Goal: Contribute content: Add original content to the website for others to see

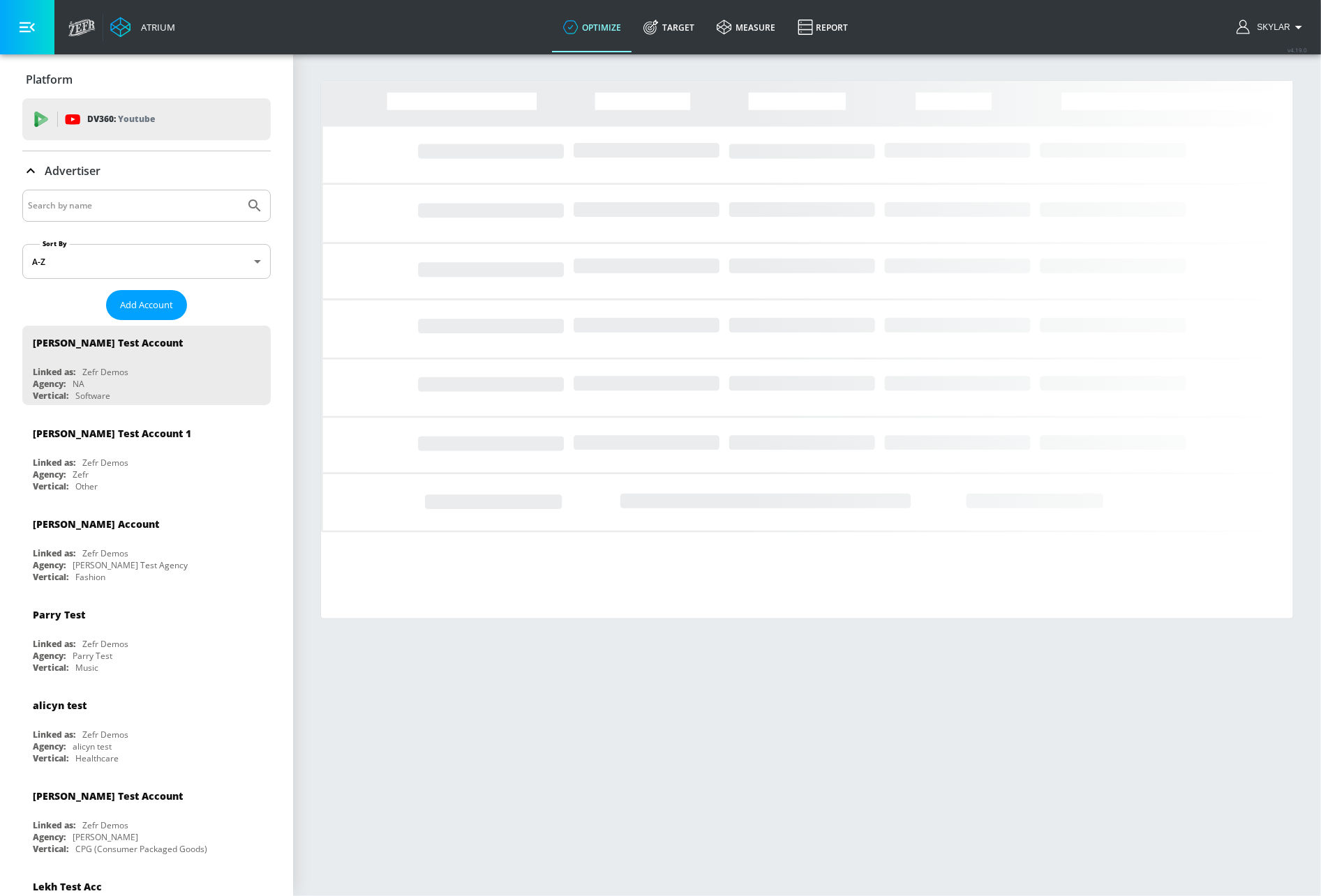
click at [199, 205] on input "Search by name" at bounding box center [134, 205] width 211 height 19
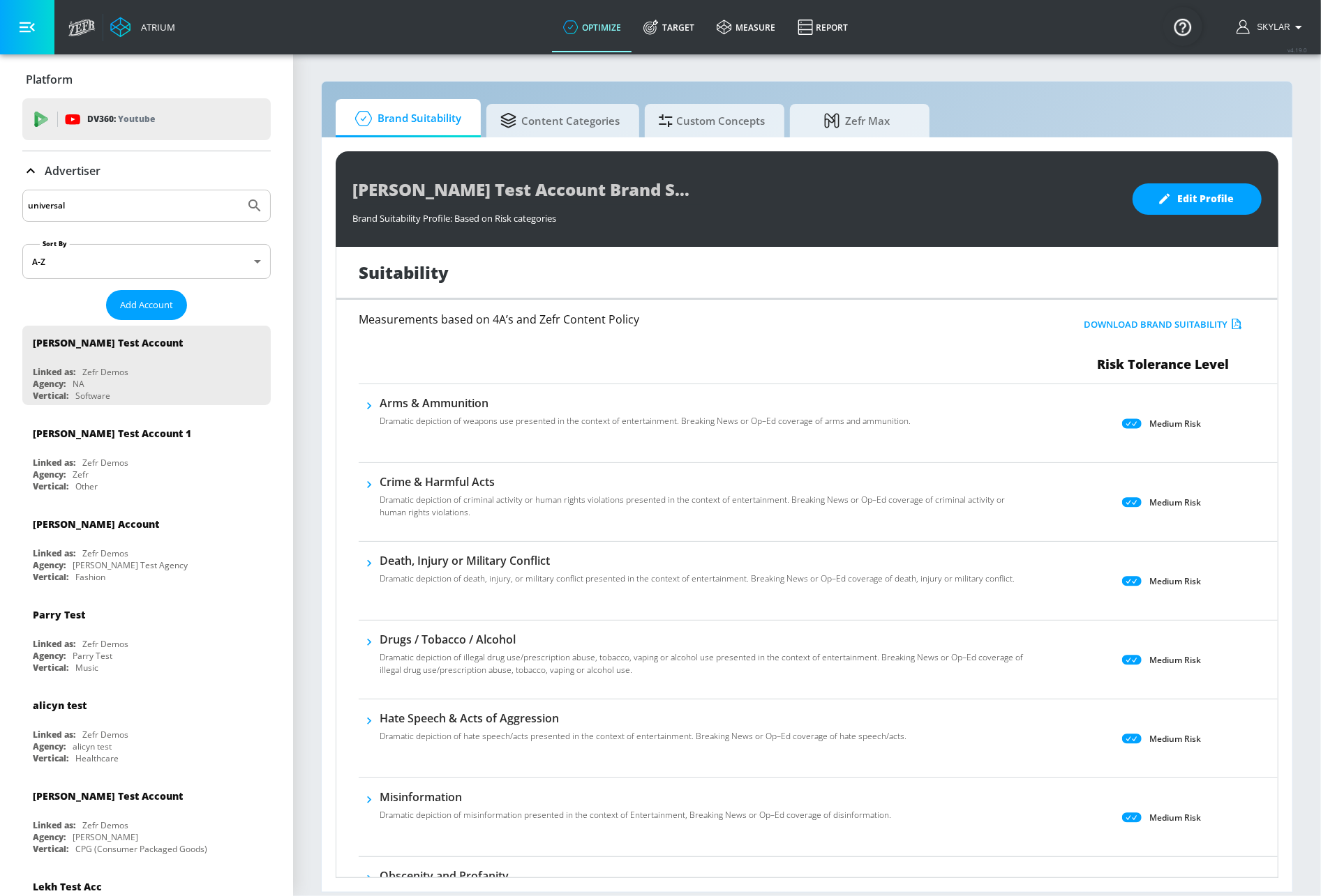
type input "universal"
click at [247, 210] on icon "Submit Search" at bounding box center [255, 205] width 17 height 17
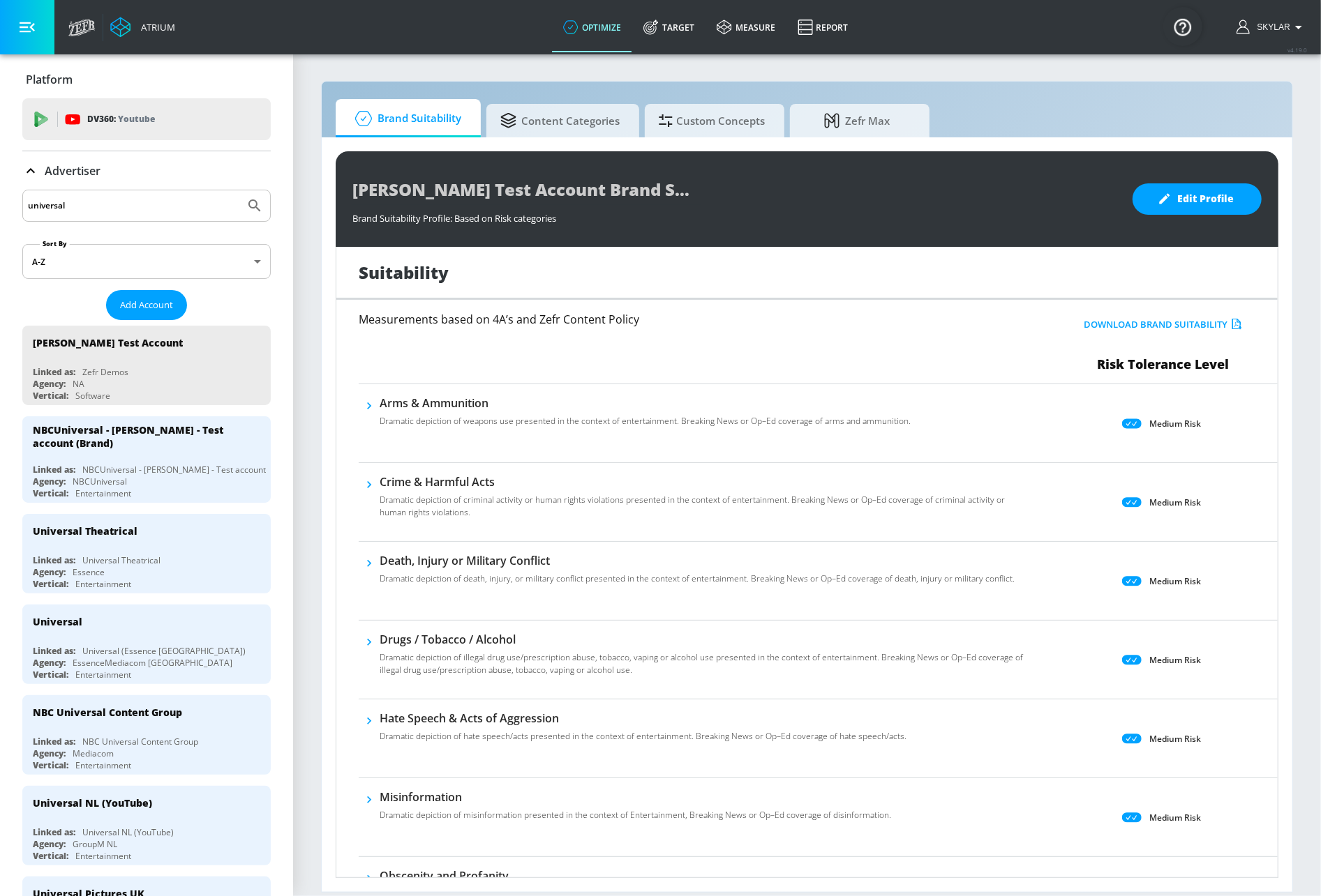
click at [32, 165] on icon at bounding box center [31, 171] width 17 height 17
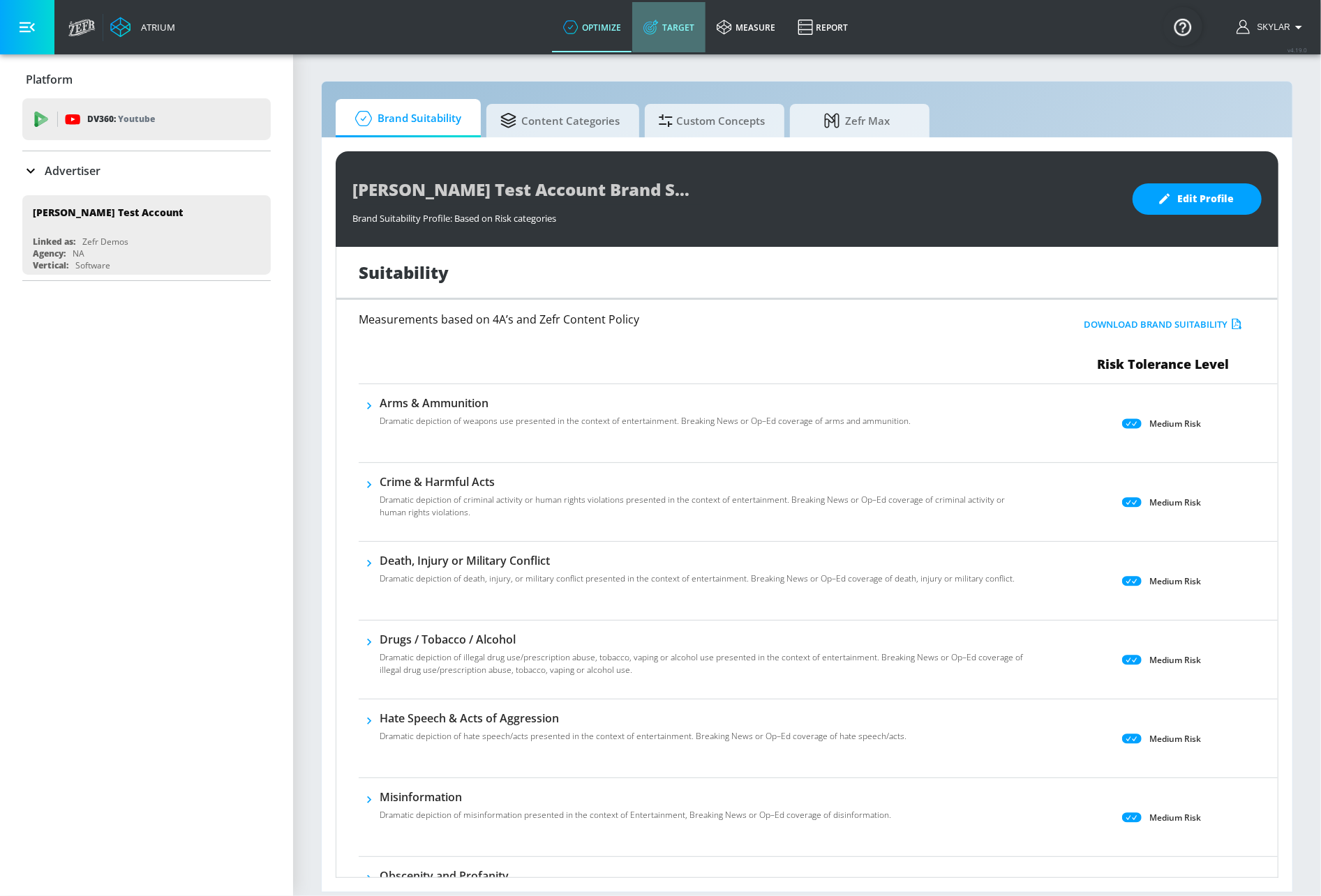
click at [661, 31] on link "Target" at bounding box center [668, 27] width 73 height 50
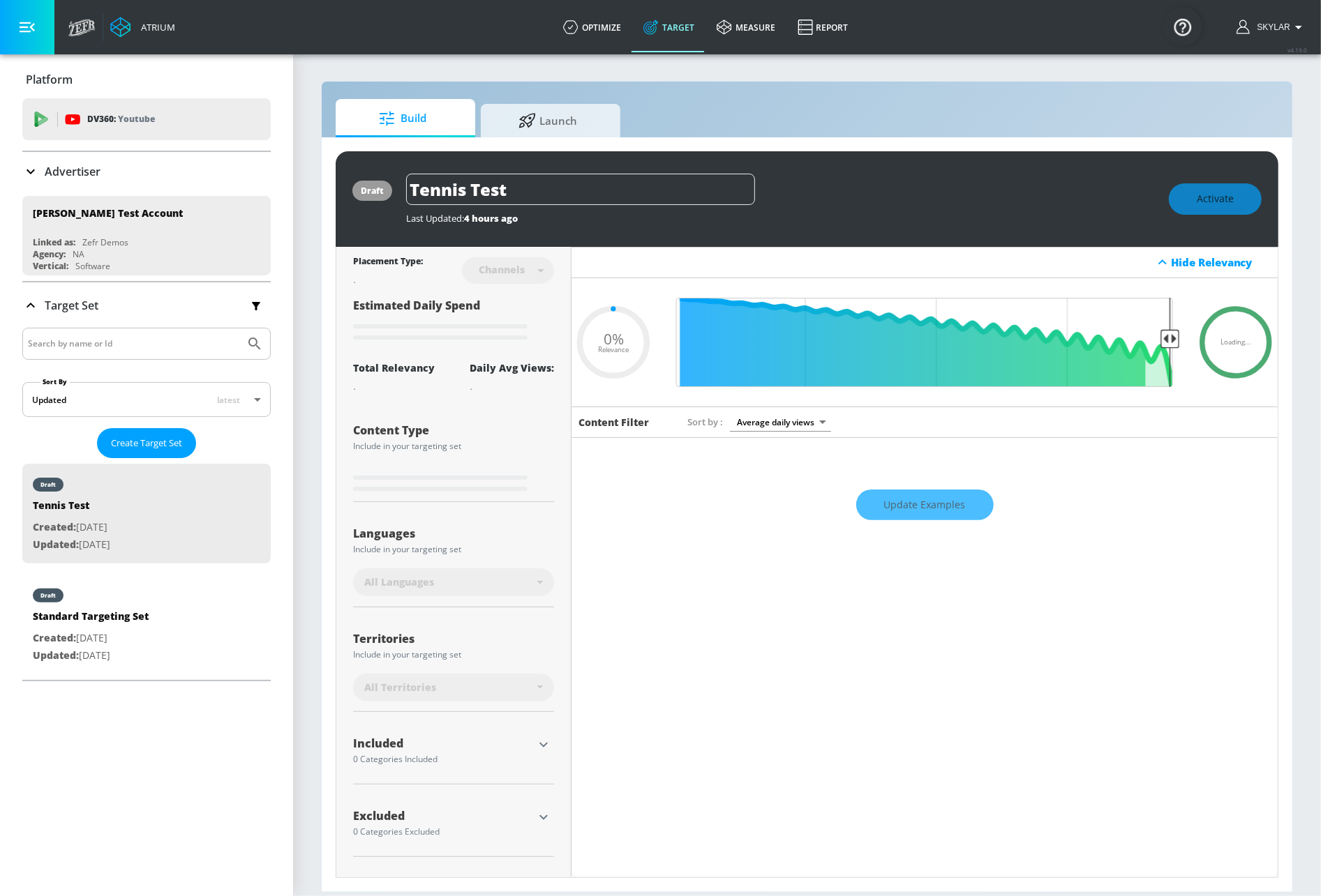
type input "0.05"
click at [28, 172] on icon at bounding box center [31, 172] width 8 height 5
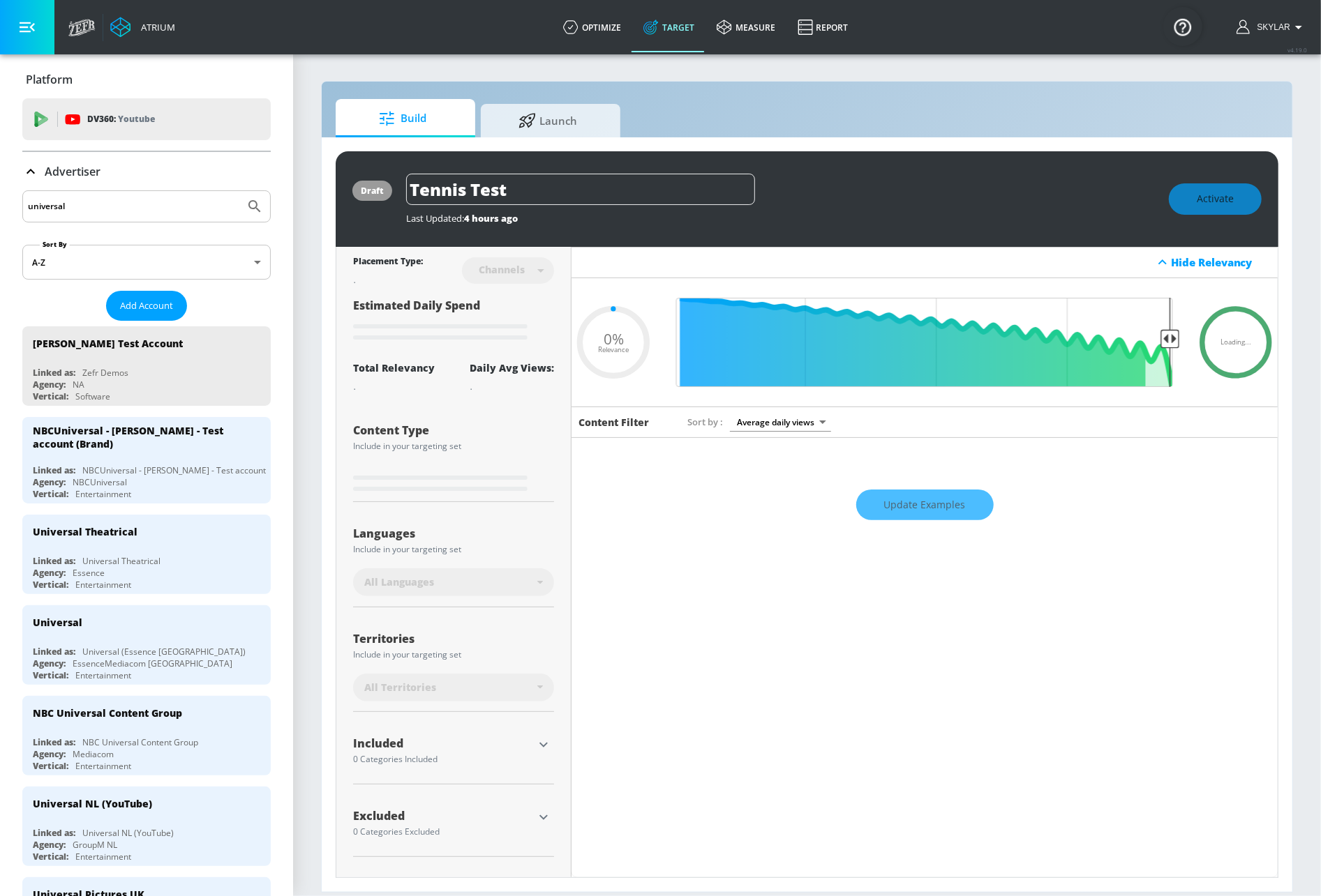
click at [85, 198] on input "universal" at bounding box center [134, 206] width 211 height 19
click at [102, 583] on div "Entertainment" at bounding box center [102, 585] width 56 height 12
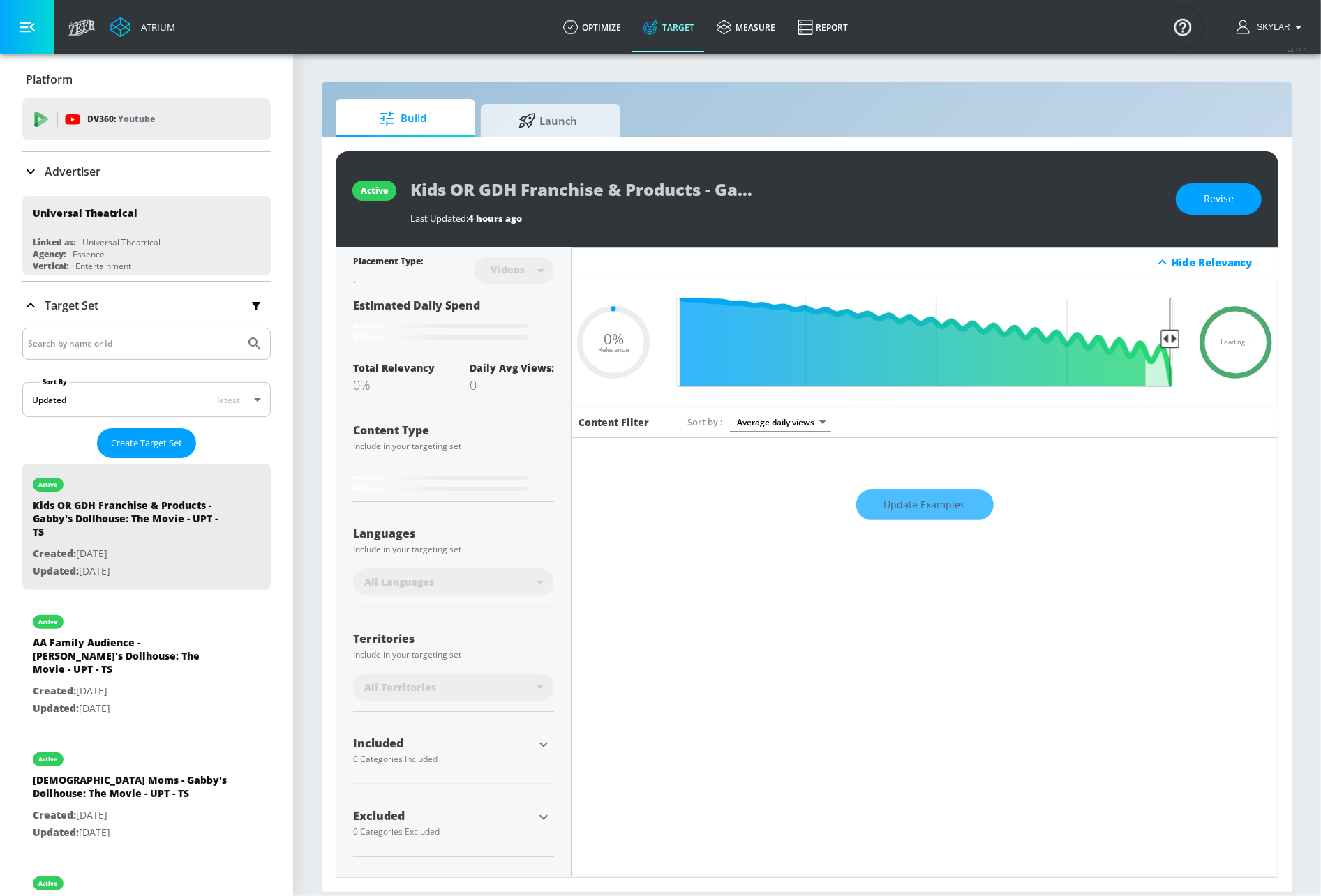
type input "0.05"
click at [137, 449] on span "Create Target Set" at bounding box center [147, 443] width 71 height 16
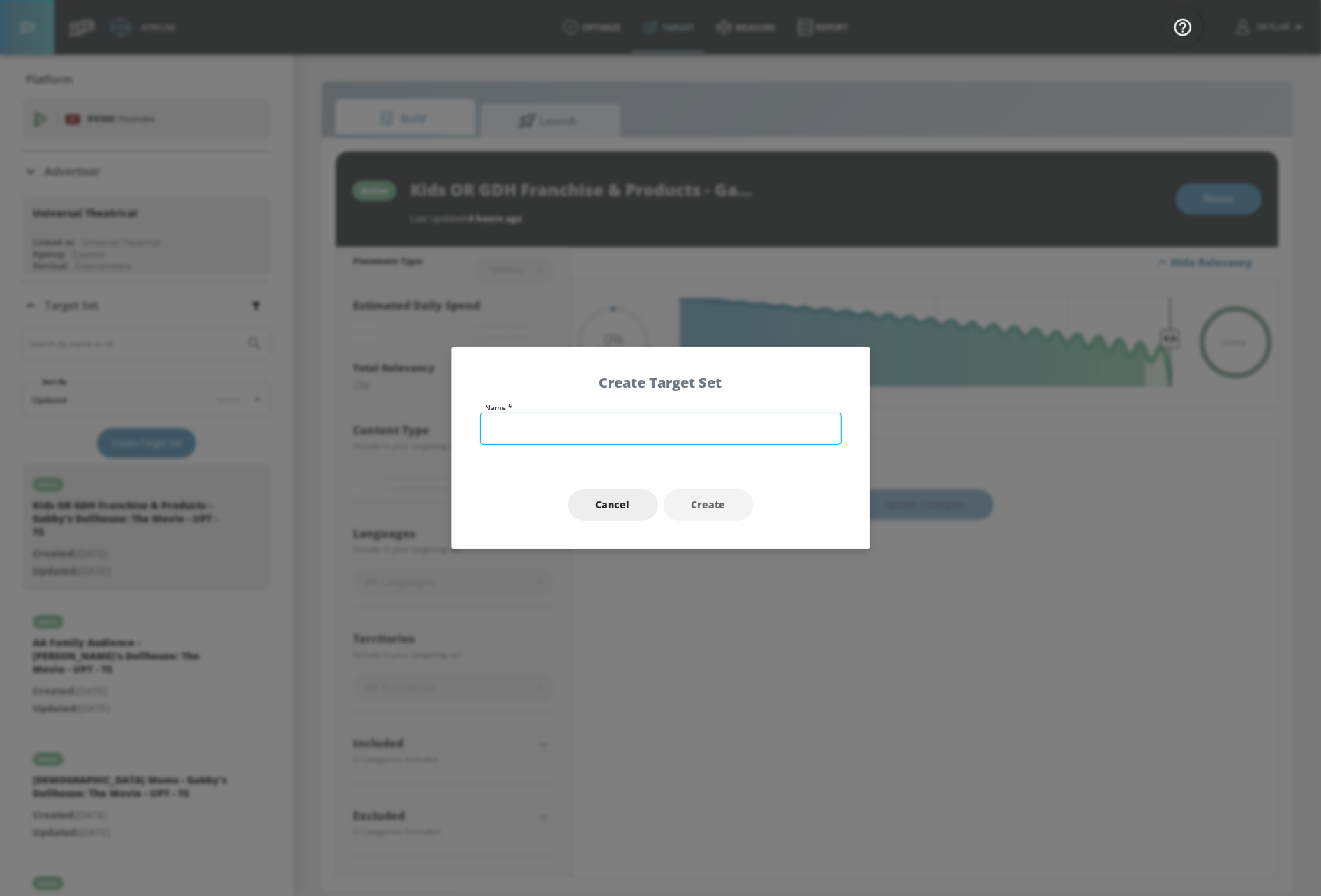
click at [548, 421] on input "text" at bounding box center [661, 429] width 361 height 32
click at [529, 433] on input "M3GAN AA/B TEST" at bounding box center [661, 429] width 361 height 32
type input "M3GAN 2.0 AA/B TEST"
type input "0.6"
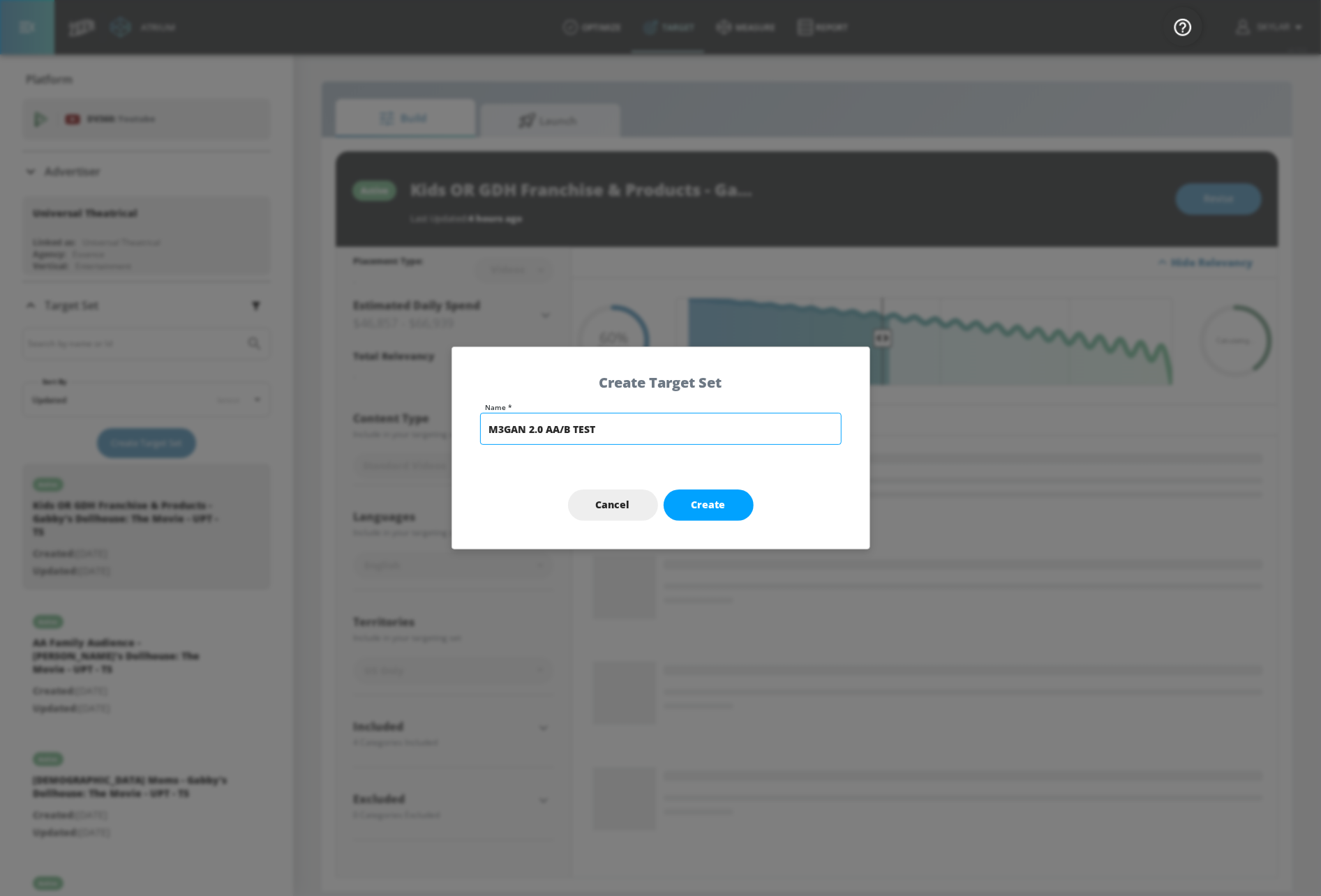
click at [575, 432] on input "M3GAN 2.0 AA/B TEST" at bounding box center [661, 429] width 361 height 32
type input "M3GAN 2.0 AA/B CONTENT TEST"
click at [710, 512] on span "Create" at bounding box center [708, 505] width 34 height 18
type input "M3GAN 2.0 AA/B CONTENT TEST"
type input "channels"
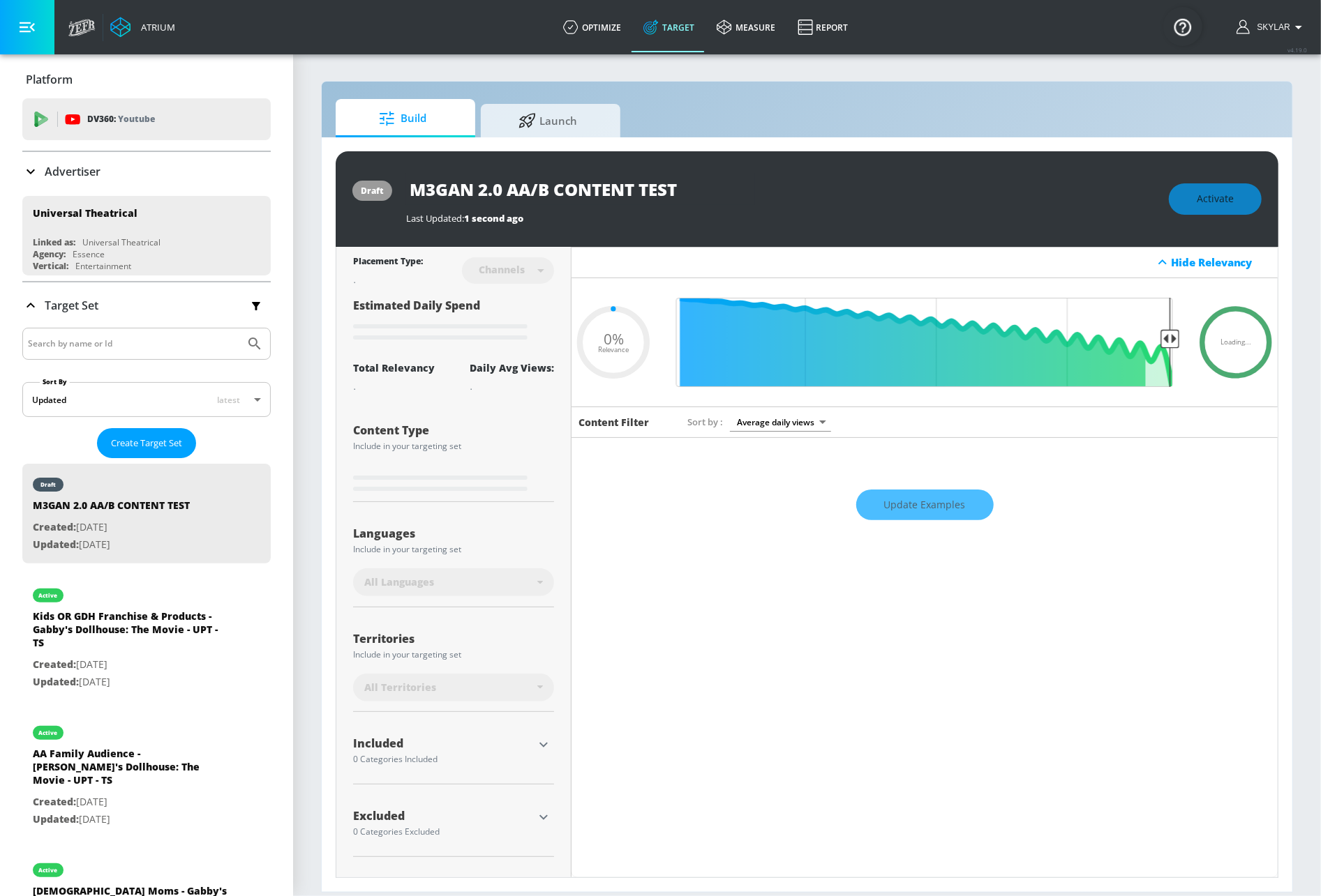
type input "0.05"
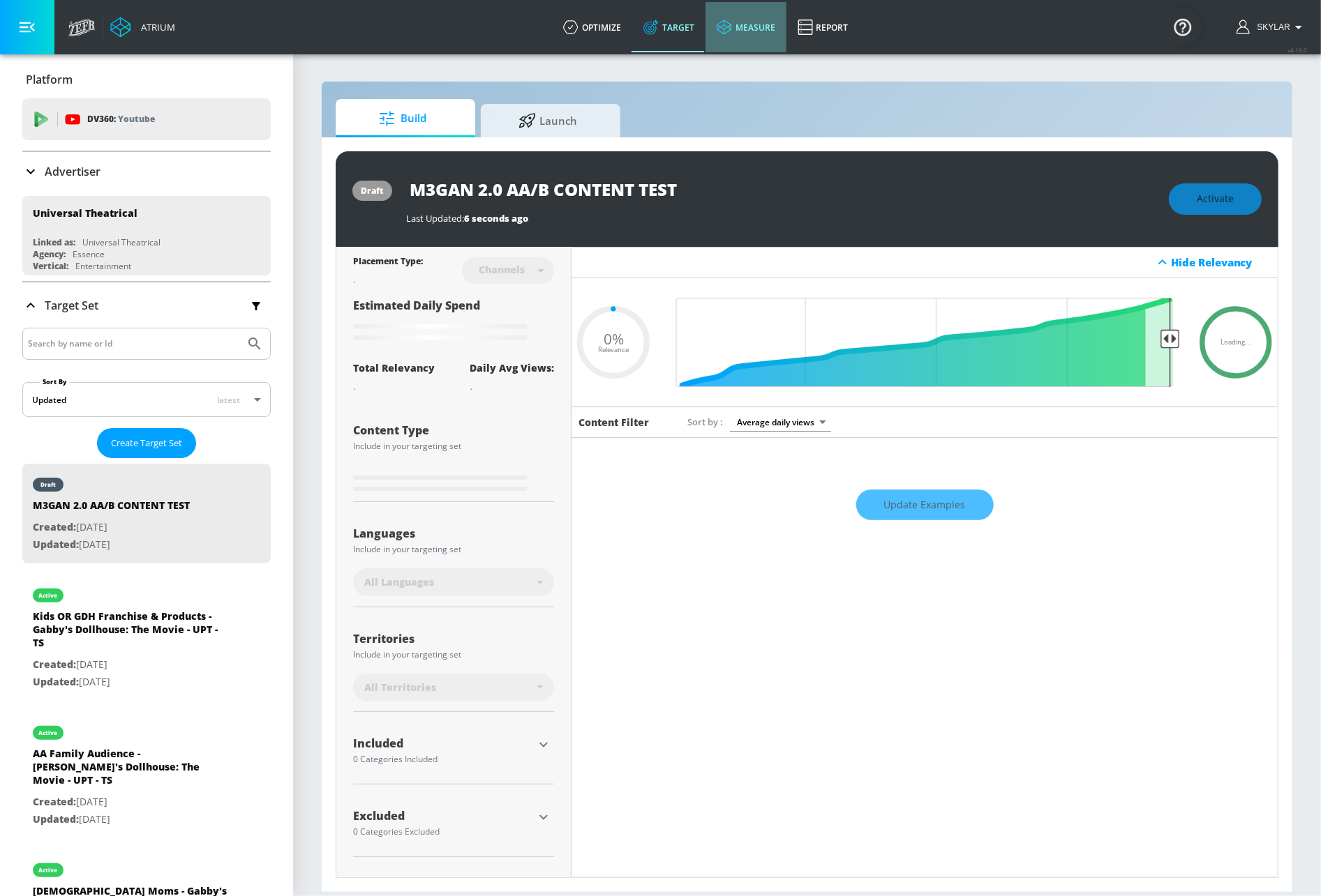
click at [755, 20] on link "measure" at bounding box center [746, 27] width 81 height 50
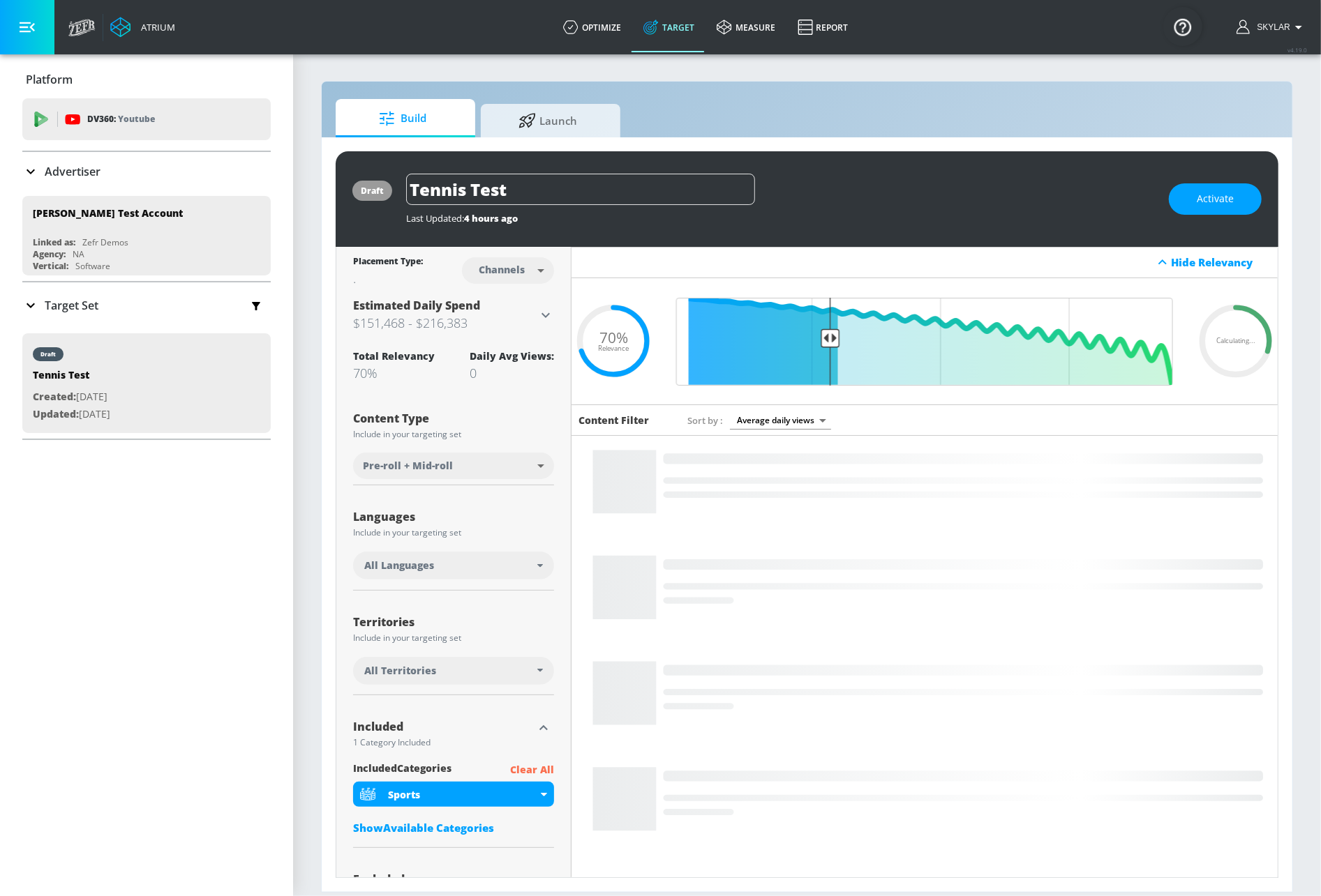
click at [36, 165] on icon at bounding box center [31, 172] width 17 height 17
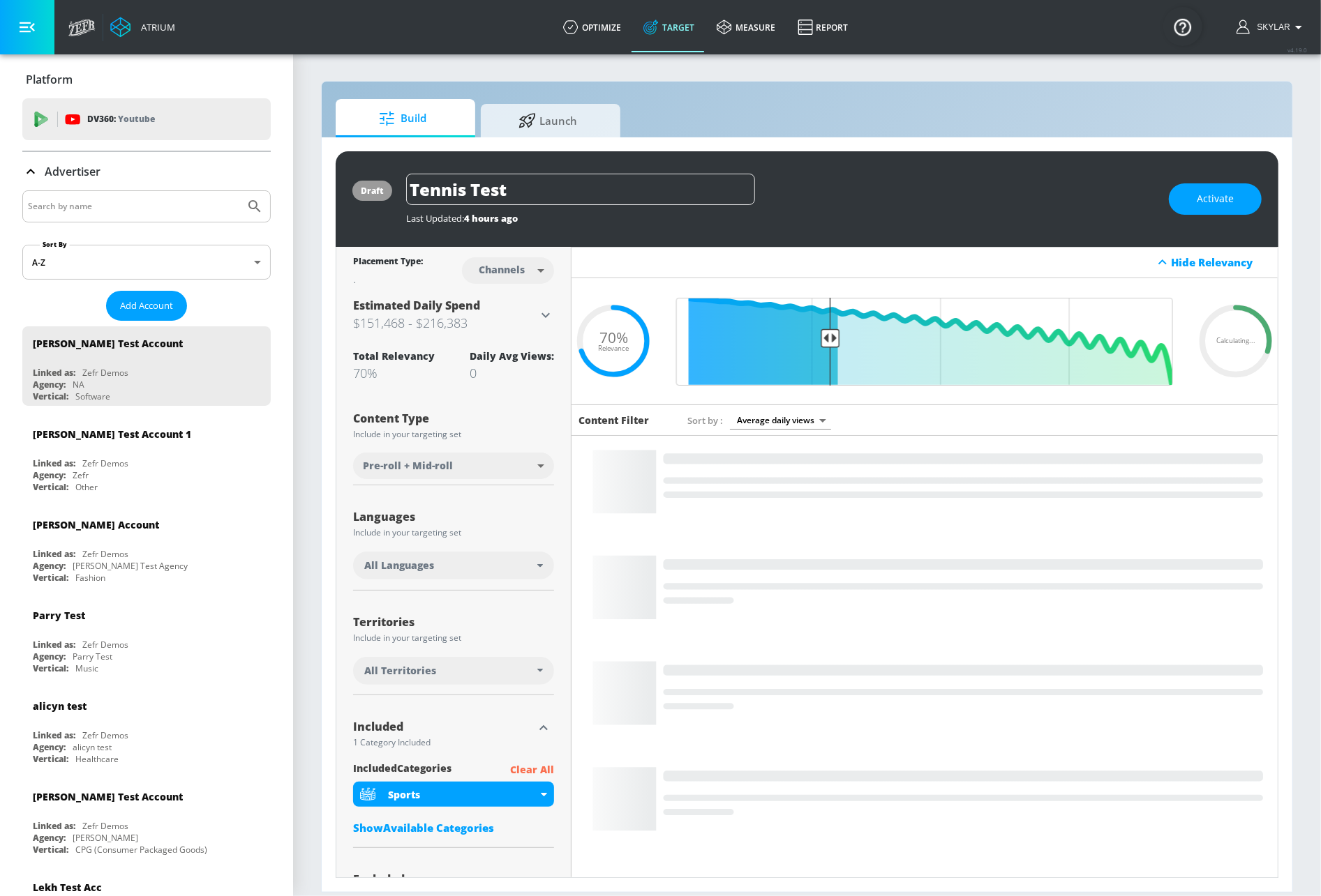
click at [131, 205] on input "Search by name" at bounding box center [134, 206] width 211 height 19
type input "UNIVERSAL"
click at [249, 205] on button "Submit Search" at bounding box center [255, 206] width 31 height 31
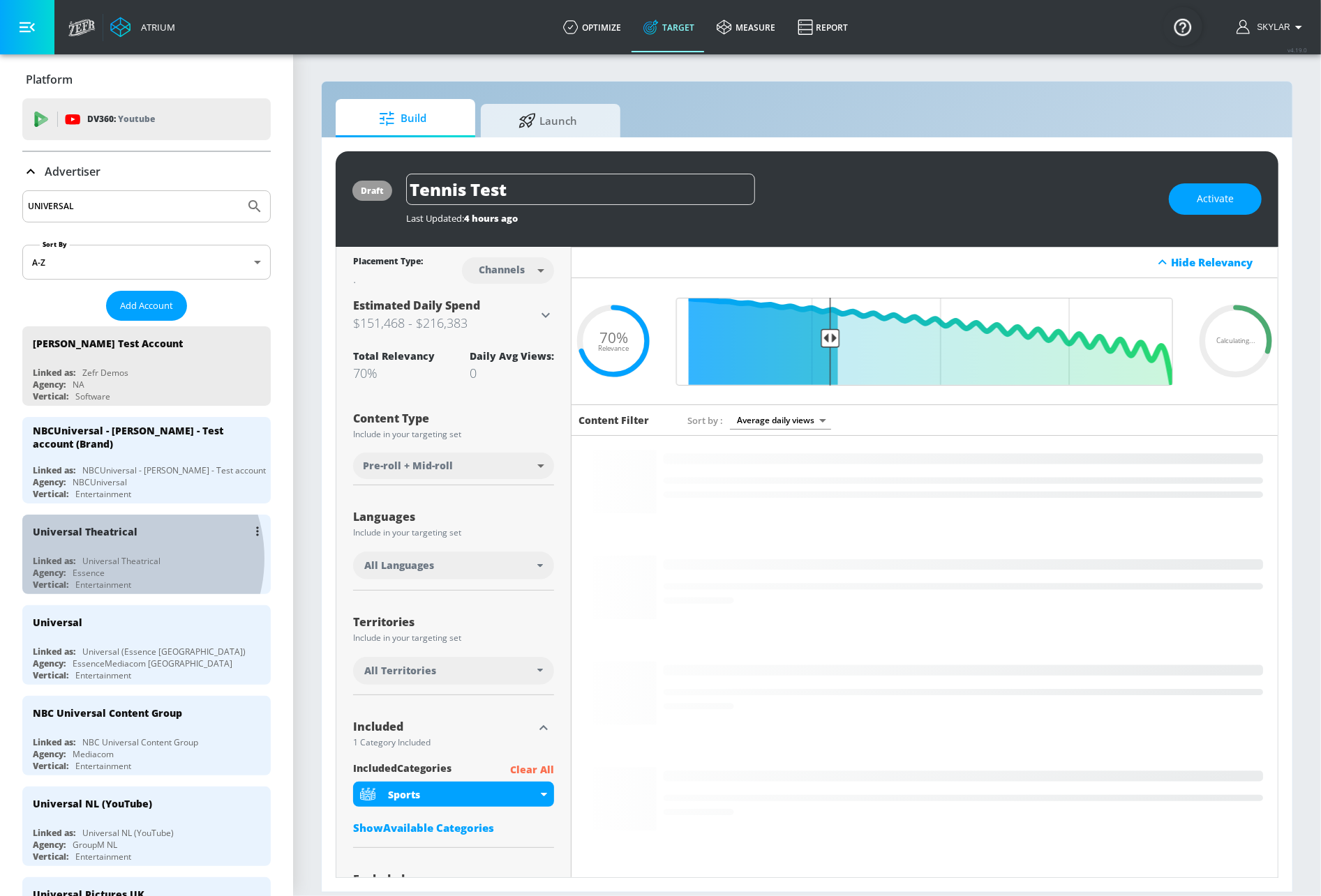
click at [116, 560] on div "Universal Theatrical" at bounding box center [121, 561] width 78 height 12
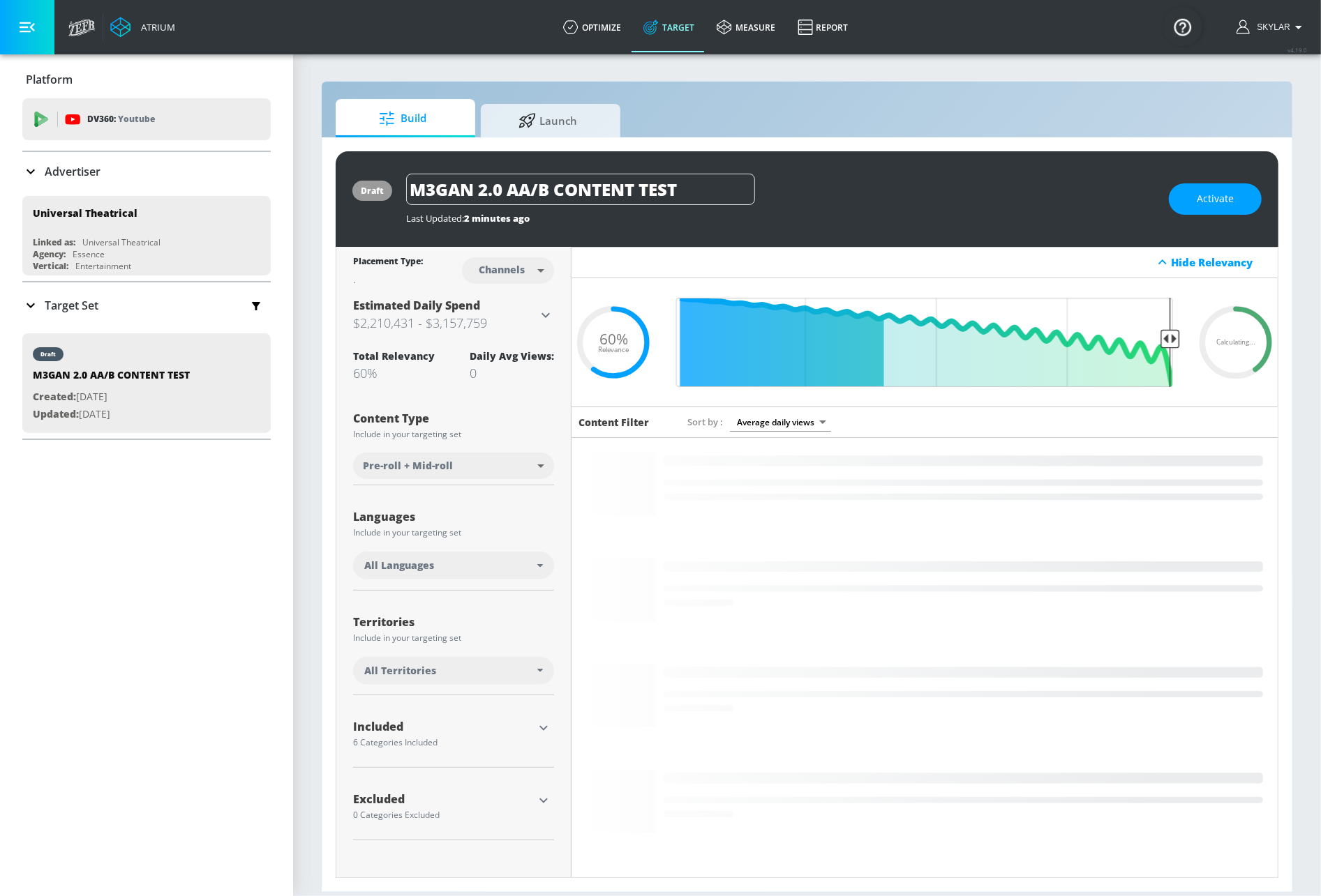
type input "0.6"
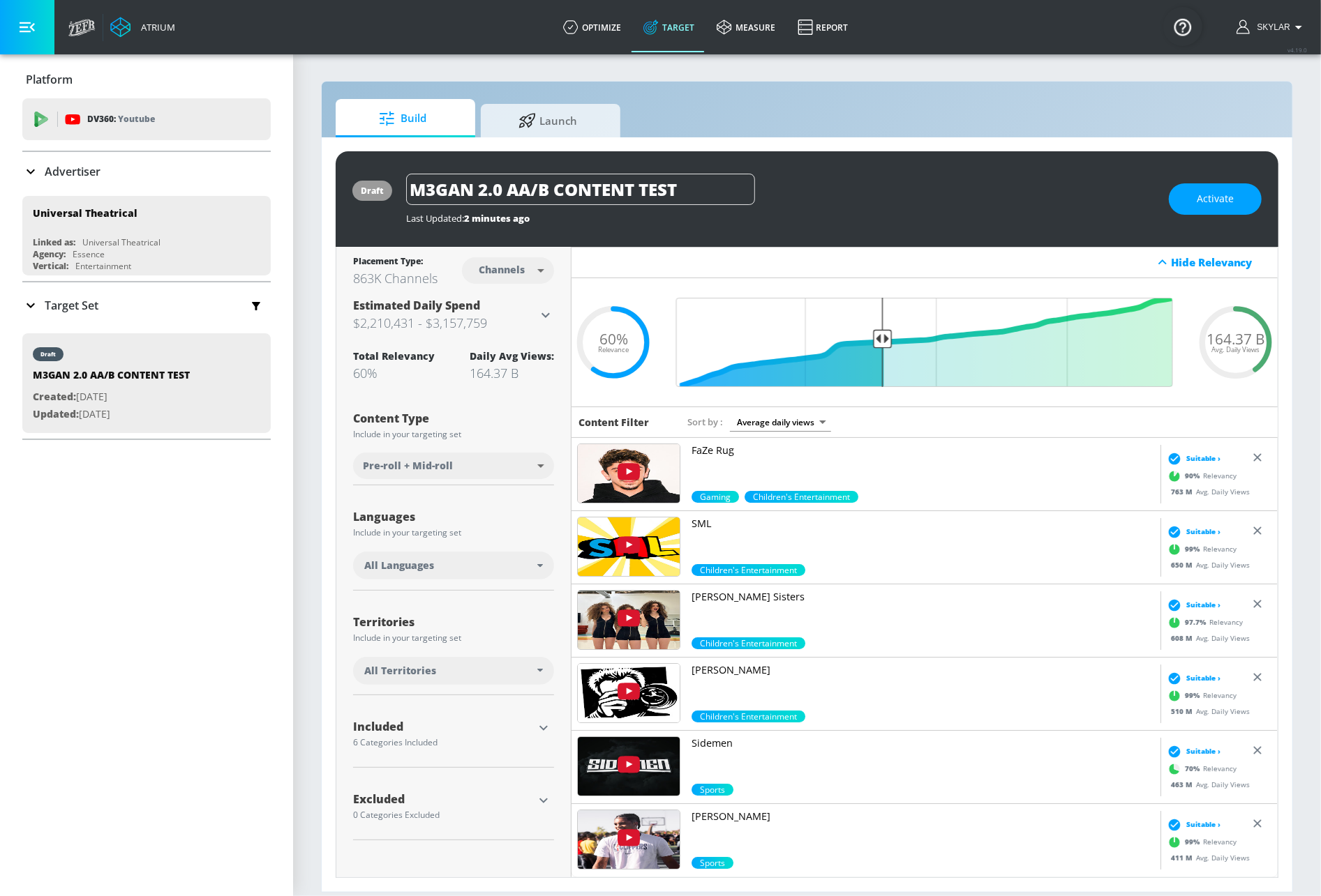
drag, startPoint x: 586, startPoint y: 20, endPoint x: 558, endPoint y: 140, distance: 123.2
click at [587, 20] on link "optimize" at bounding box center [592, 27] width 81 height 50
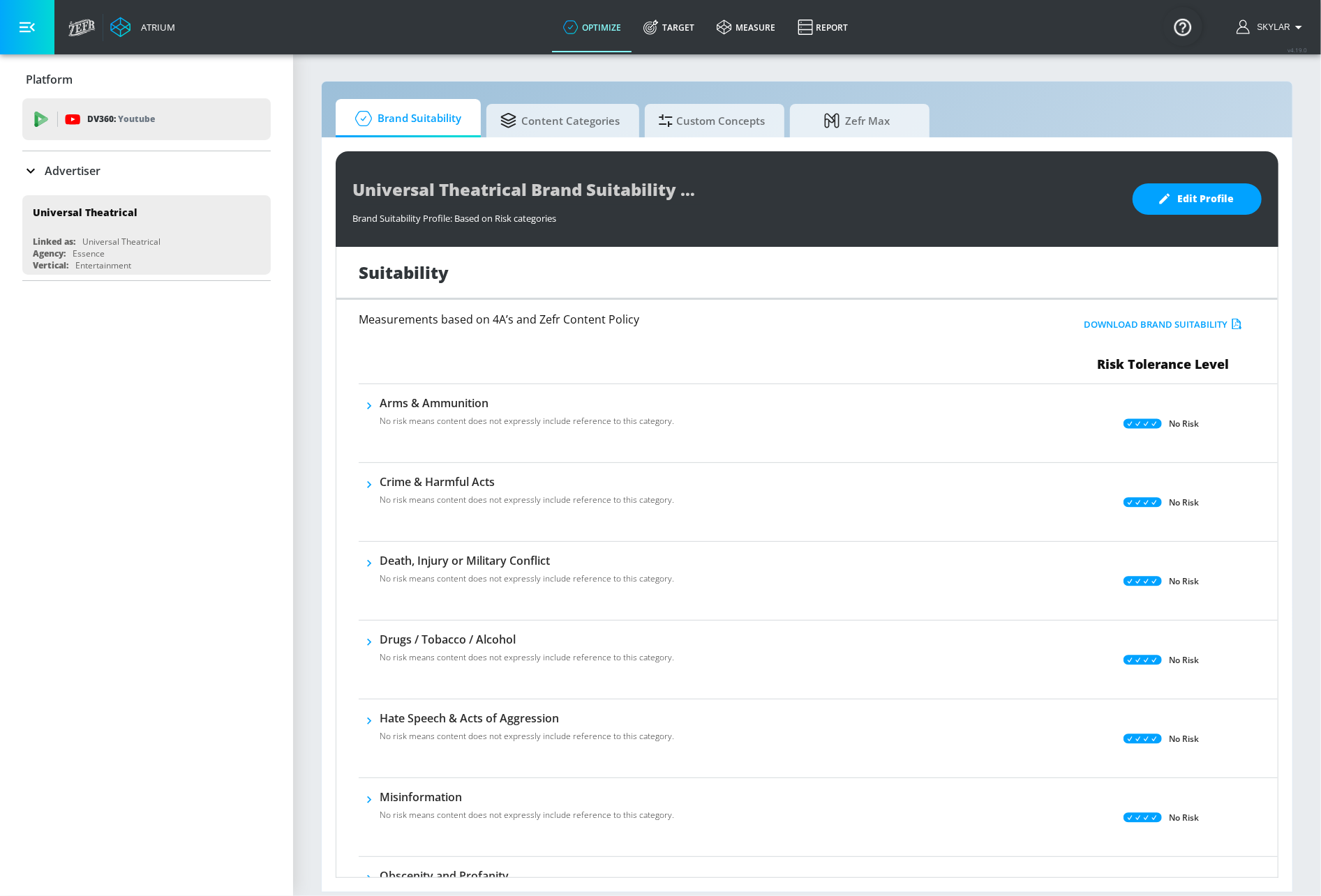
drag, startPoint x: 736, startPoint y: 122, endPoint x: 741, endPoint y: 149, distance: 27.5
click at [735, 123] on span "Custom Concepts" at bounding box center [712, 121] width 106 height 34
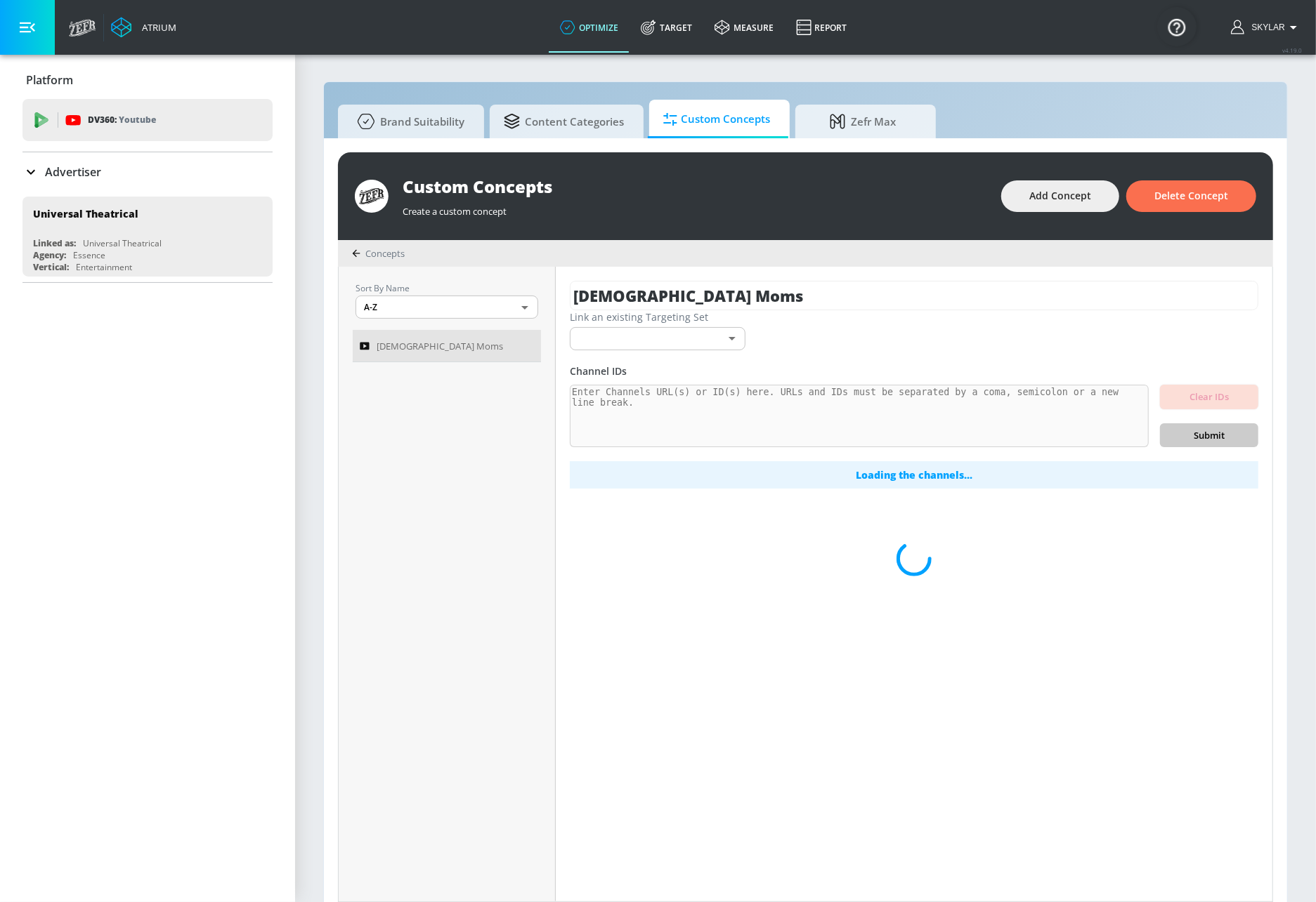
click at [394, 369] on div "Sort By Name A-Z ASC ​ [DEMOGRAPHIC_DATA] Moms" at bounding box center [447, 584] width 217 height 635
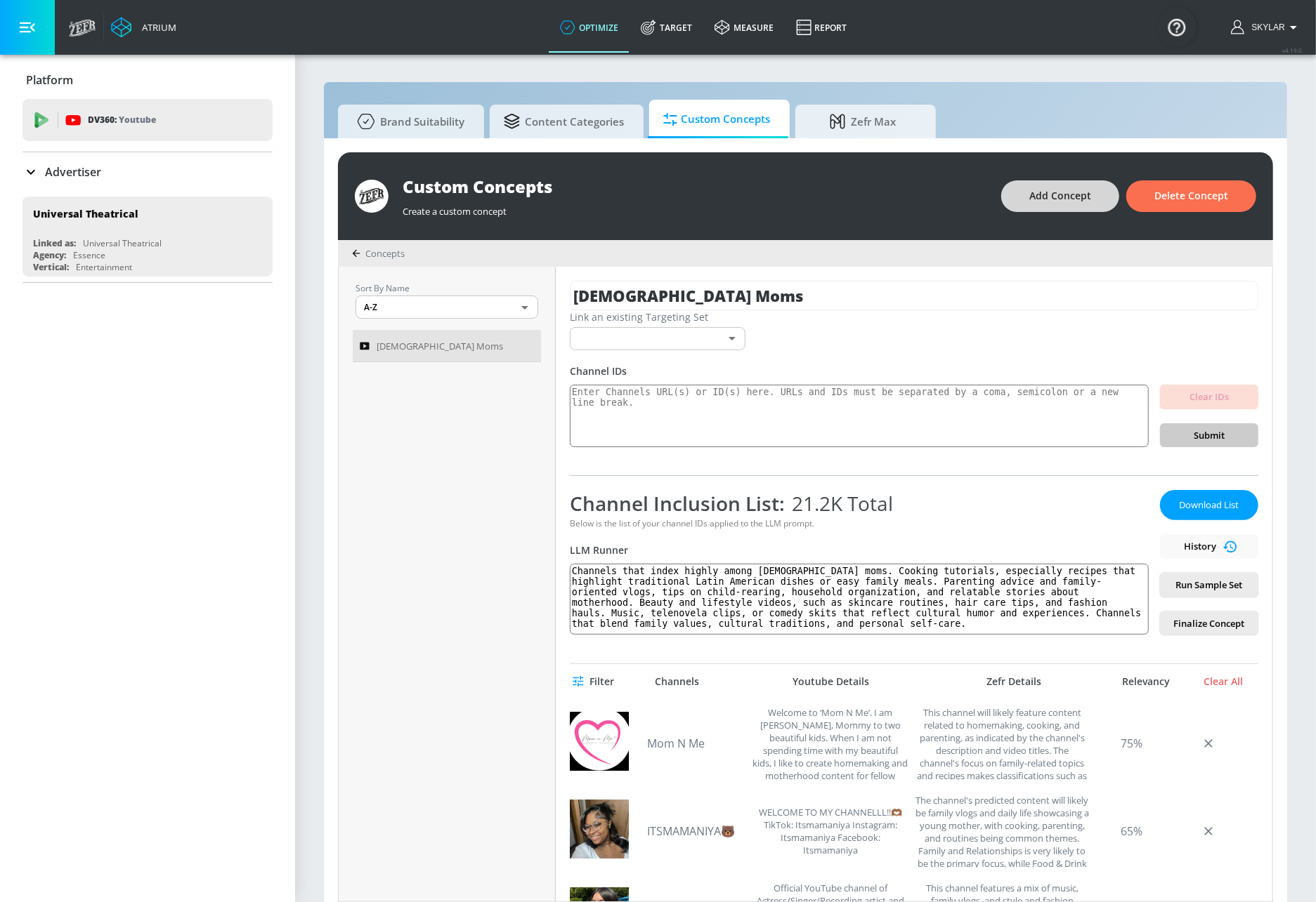
click at [1074, 205] on button "Add Concept" at bounding box center [1060, 195] width 118 height 32
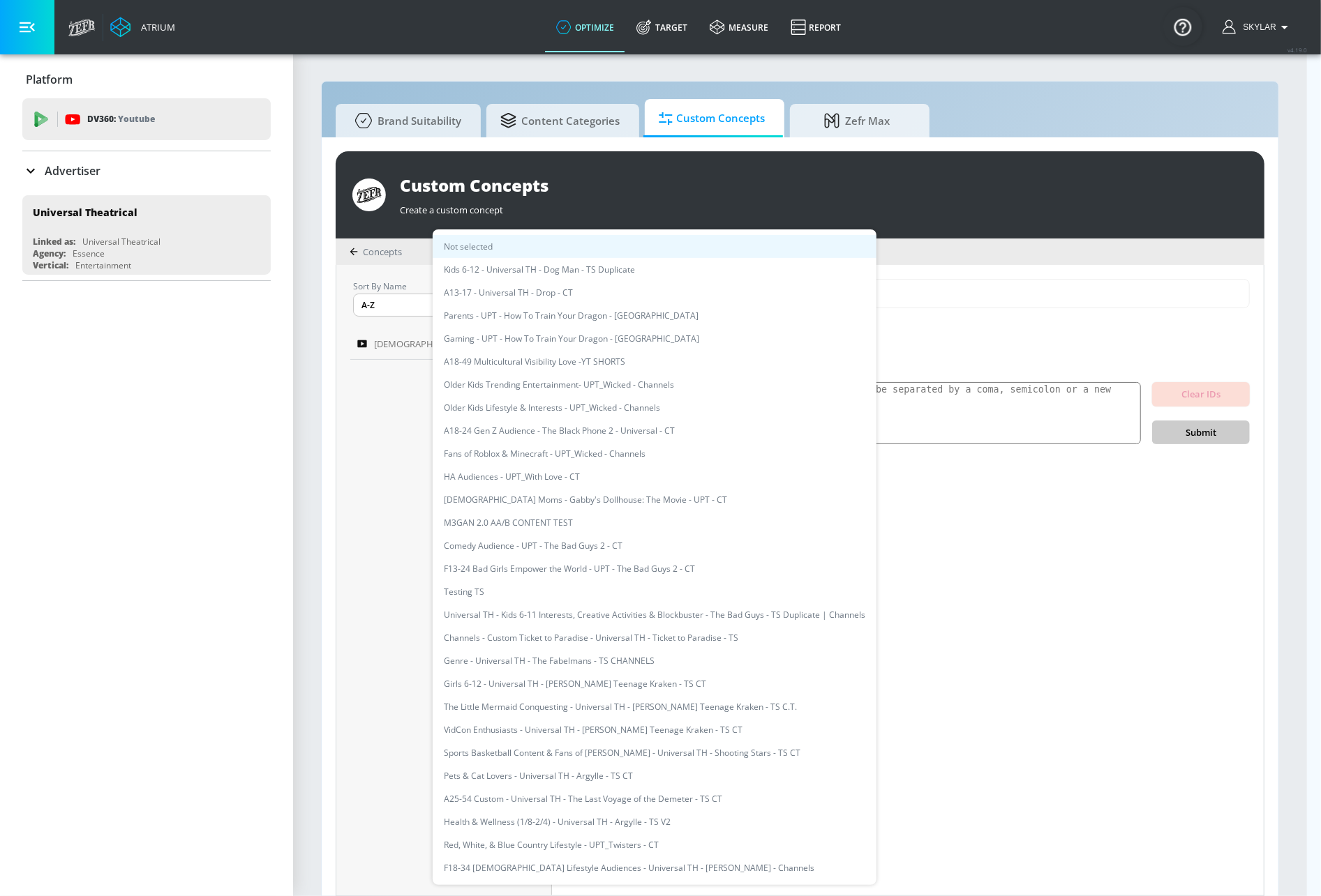
click at [611, 336] on body "Atrium optimize Target measure Report optimize Target measure Report v 4.19.0 S…" at bounding box center [660, 455] width 1321 height 911
click at [575, 529] on li "M3GAN 2.0 AA/B CONTENT TEST" at bounding box center [654, 523] width 444 height 23
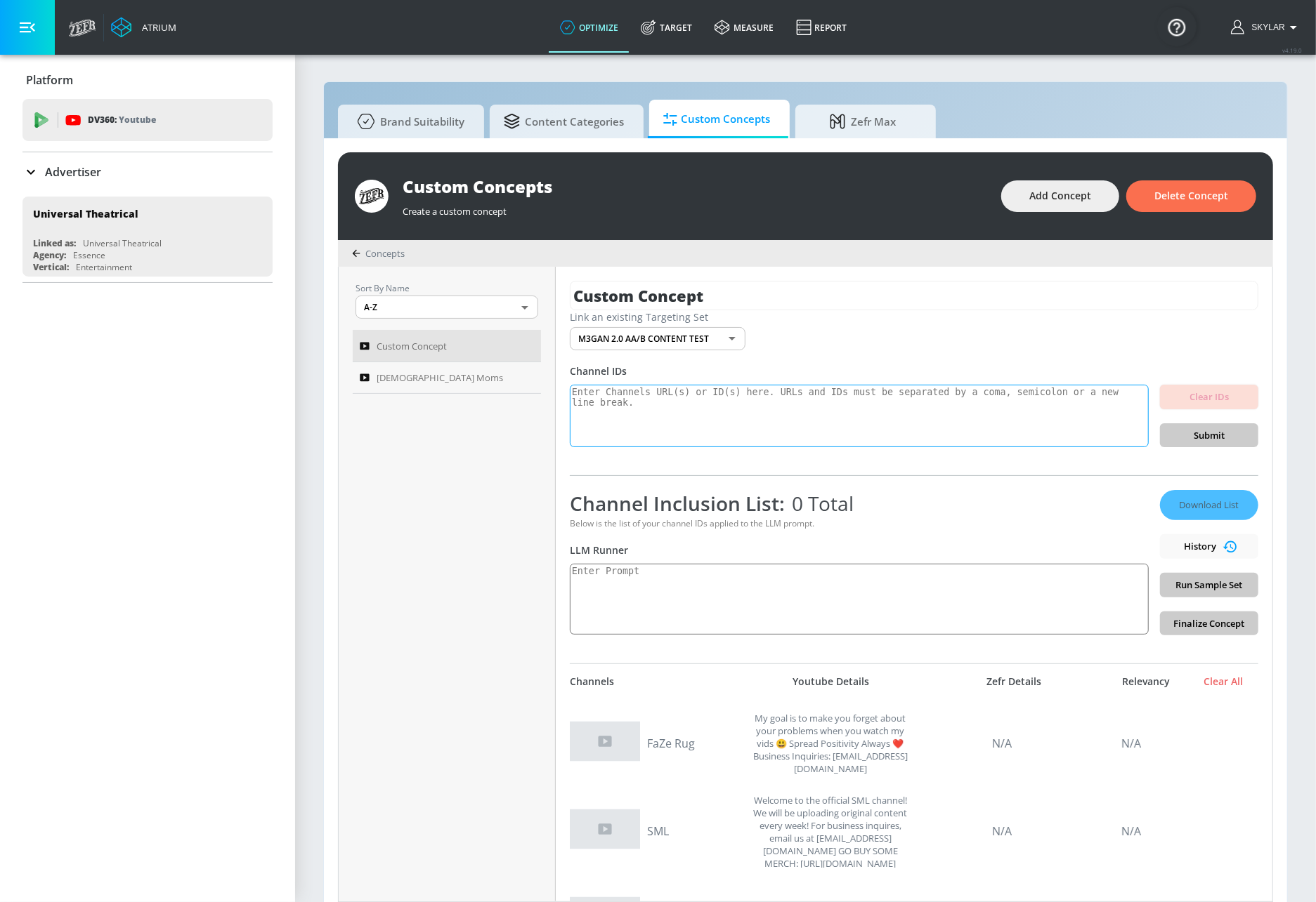
click at [646, 403] on textarea at bounding box center [858, 416] width 578 height 63
paste textarea "UCyonhOKT0NDMXzM72UFcu5A UCa_4DcdTB9QfK0LY9-7qWuQ UCKtCXd56WxbKu5x51lzHmyQ UCXm…"
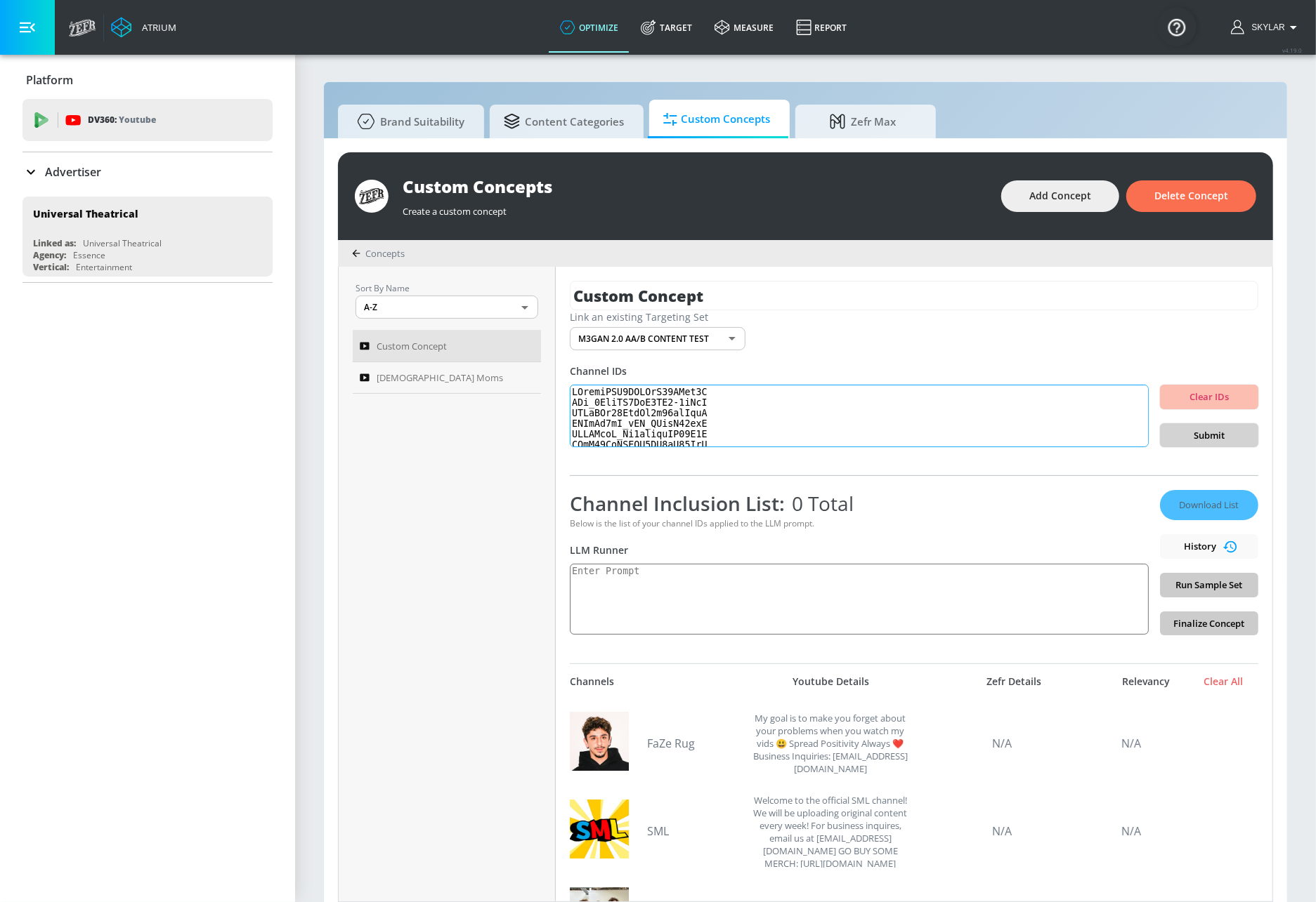
type textarea "UCyonhOKT0NDMXzM72UFcu5A UCa_4DcdTB9QfK0LY9-7qWuQ UCKtCXd56WxbKu5x51lzHmyQ UCXm…"
click at [1211, 430] on span "Submit" at bounding box center [1208, 436] width 75 height 16
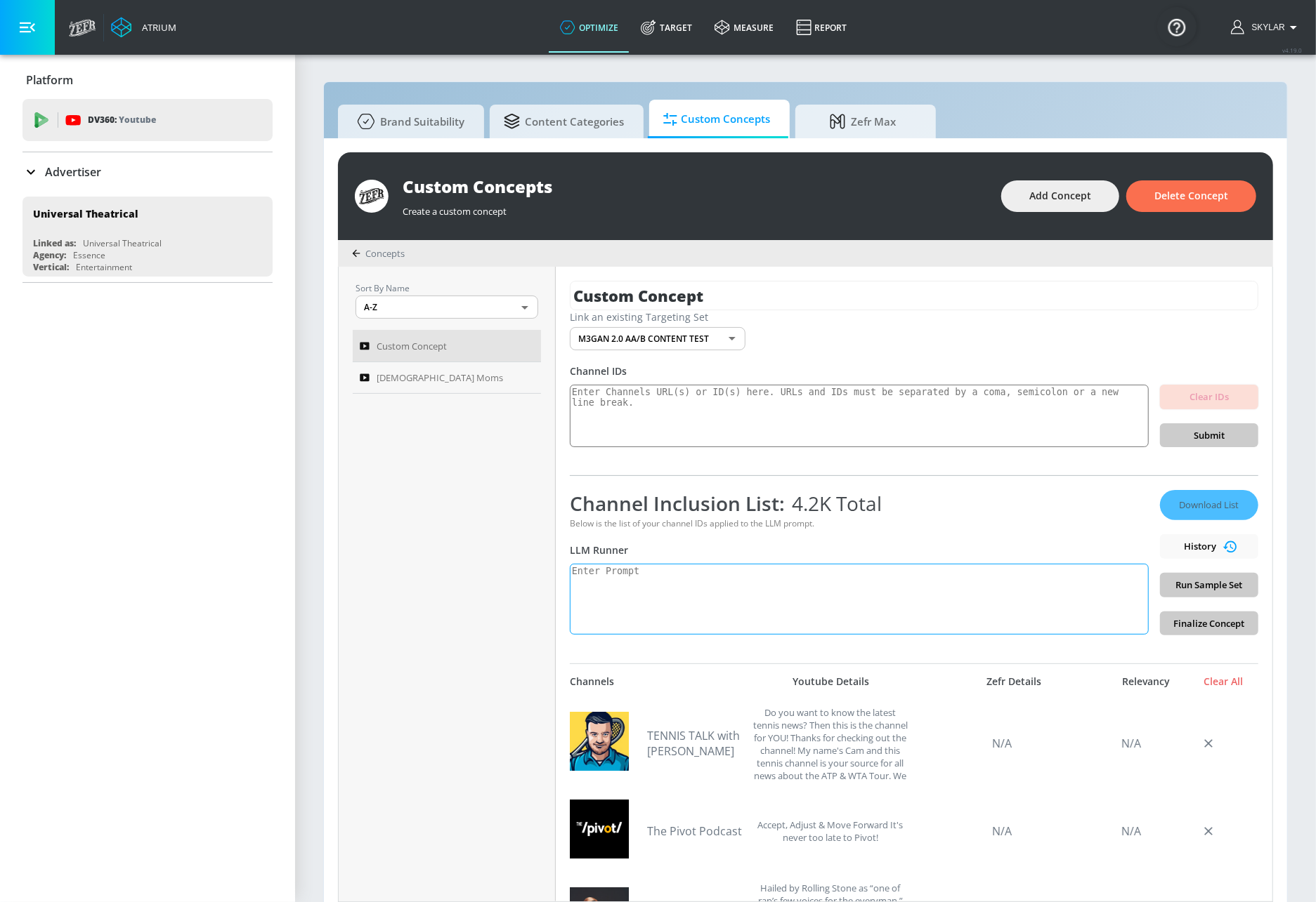
click at [691, 619] on textarea at bounding box center [858, 599] width 578 height 71
paste textarea "Title: Black Voices & Vibes: Celebrating Culture, Sport, and Community Descript…"
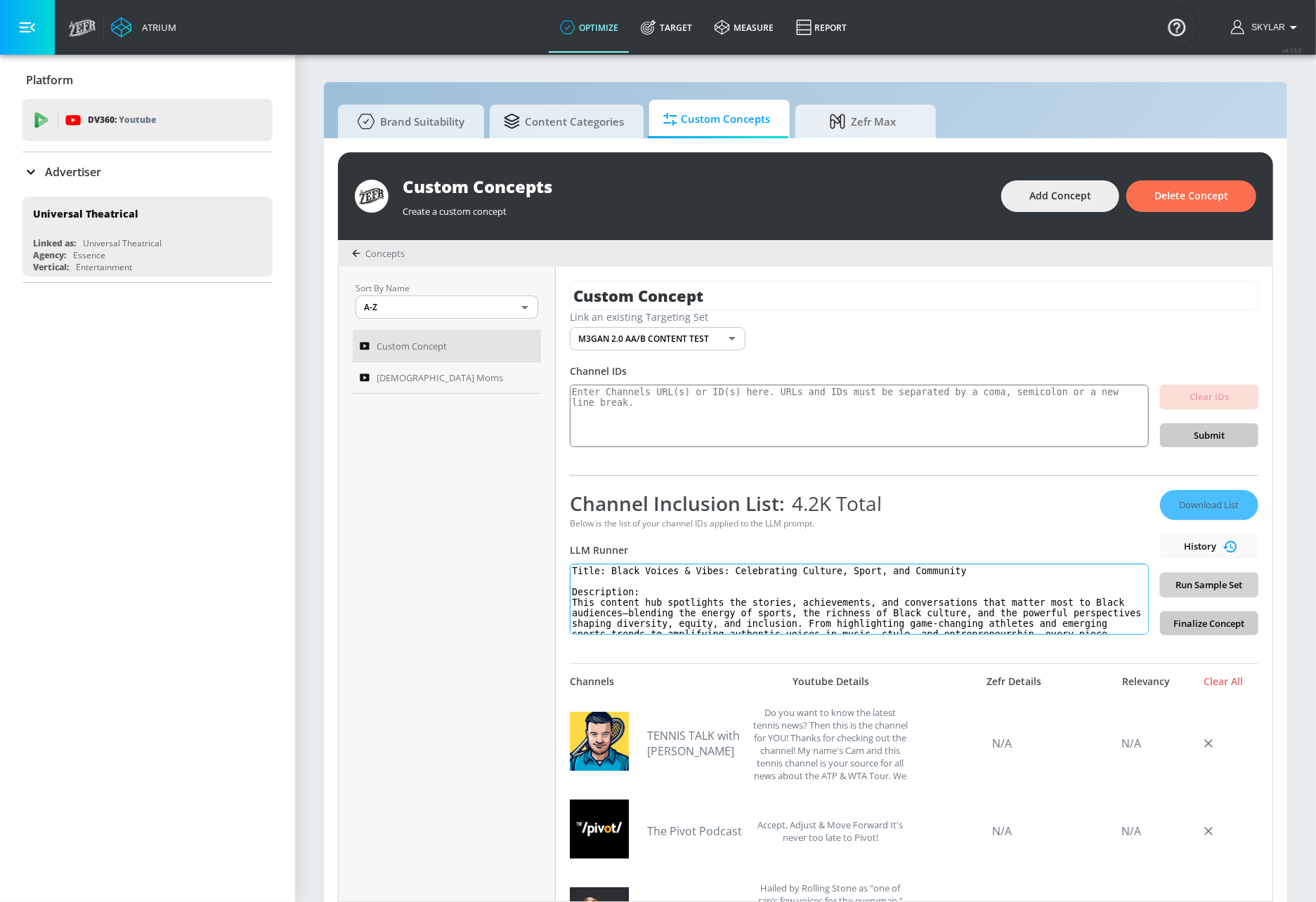
type textarea "Title: Black Voices & Vibes: Celebrating Culture, Sport, and Community Descript…"
click at [1210, 582] on span "Run Sample Set" at bounding box center [1208, 586] width 75 height 16
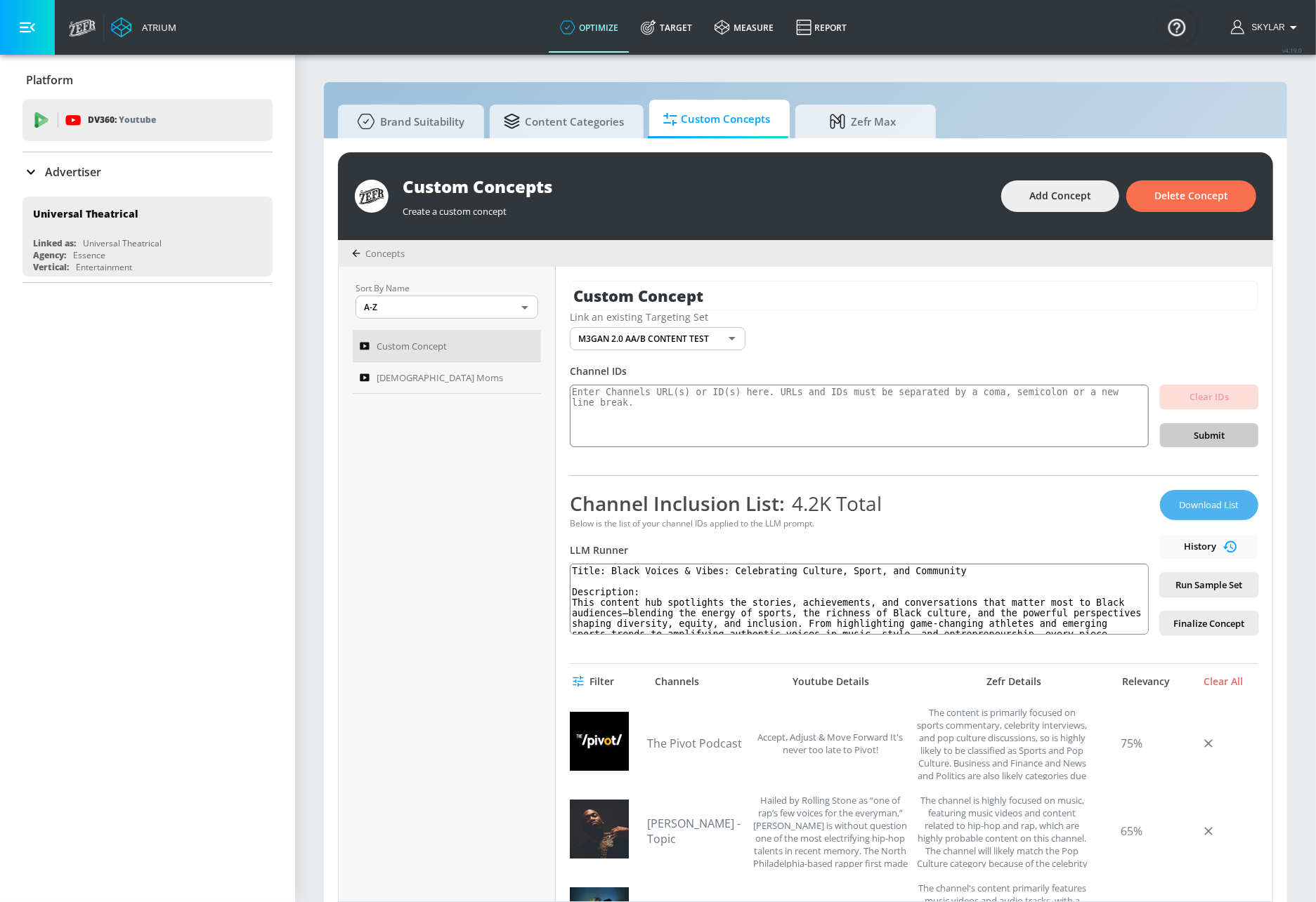
click at [1214, 505] on span "Download List" at bounding box center [1209, 505] width 71 height 16
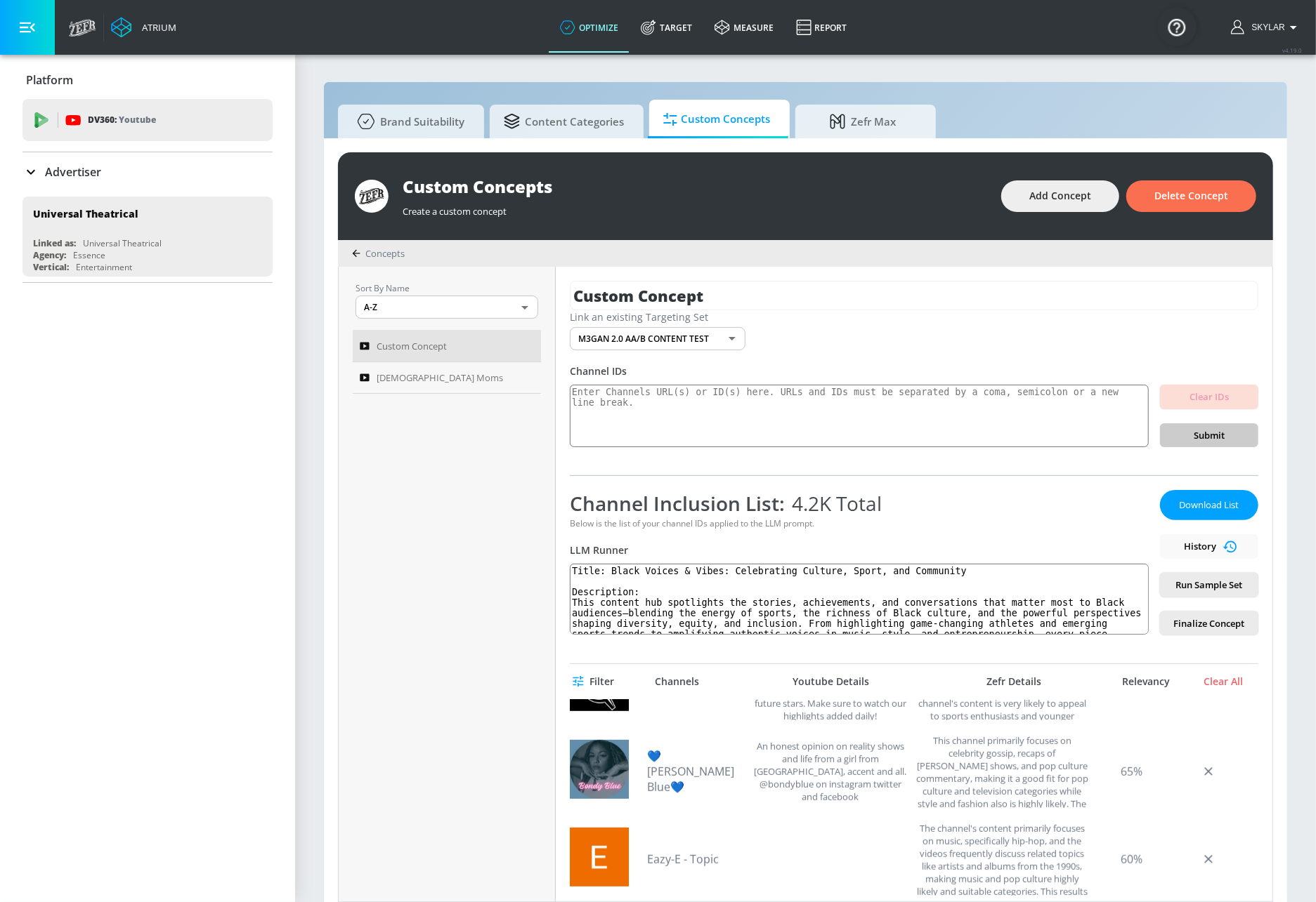
scroll to position [854, 0]
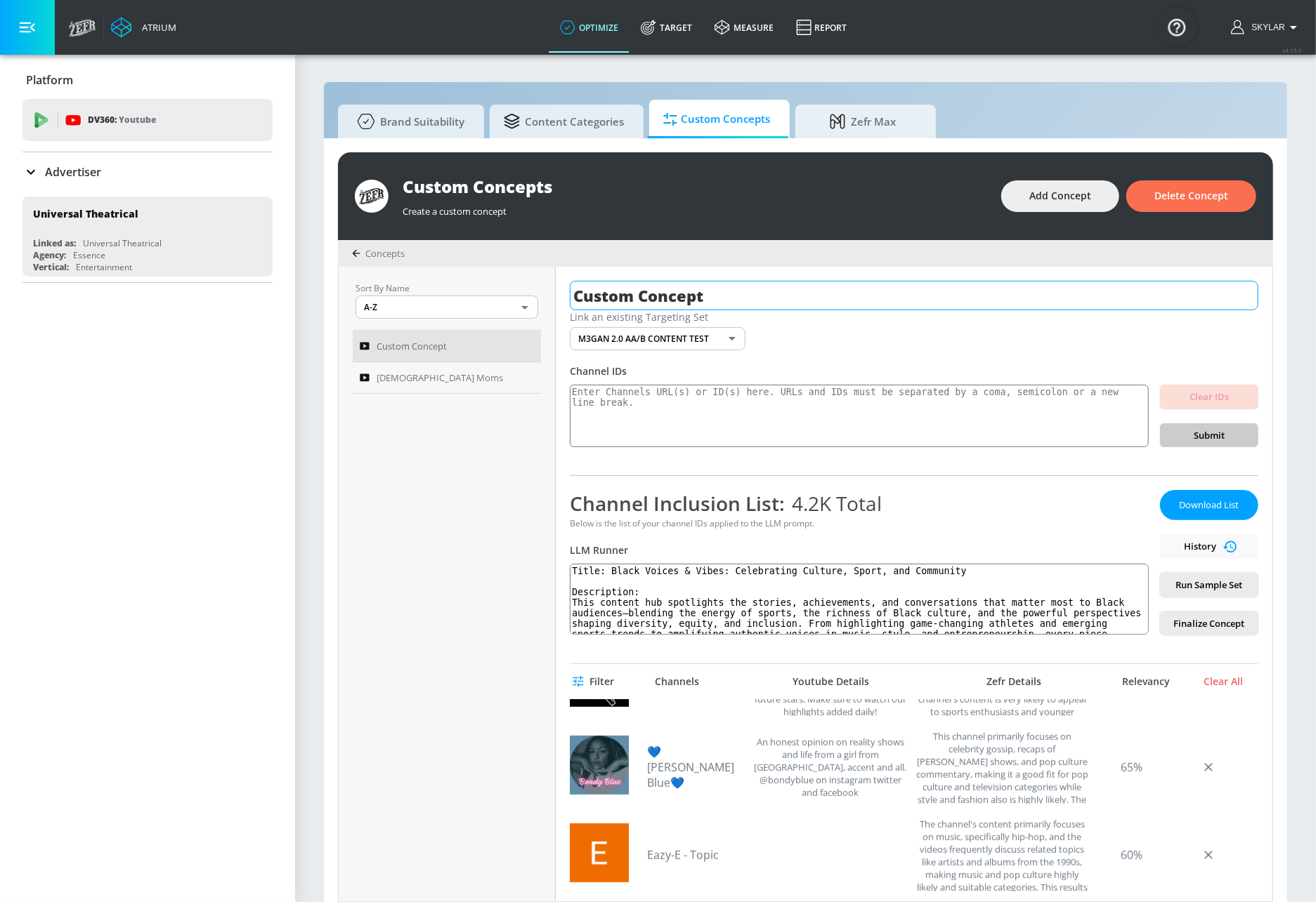
click at [686, 292] on input "Custom Concept" at bounding box center [914, 295] width 688 height 29
type input "AA/B"
click at [750, 200] on div "Create a custom concept" at bounding box center [695, 208] width 584 height 19
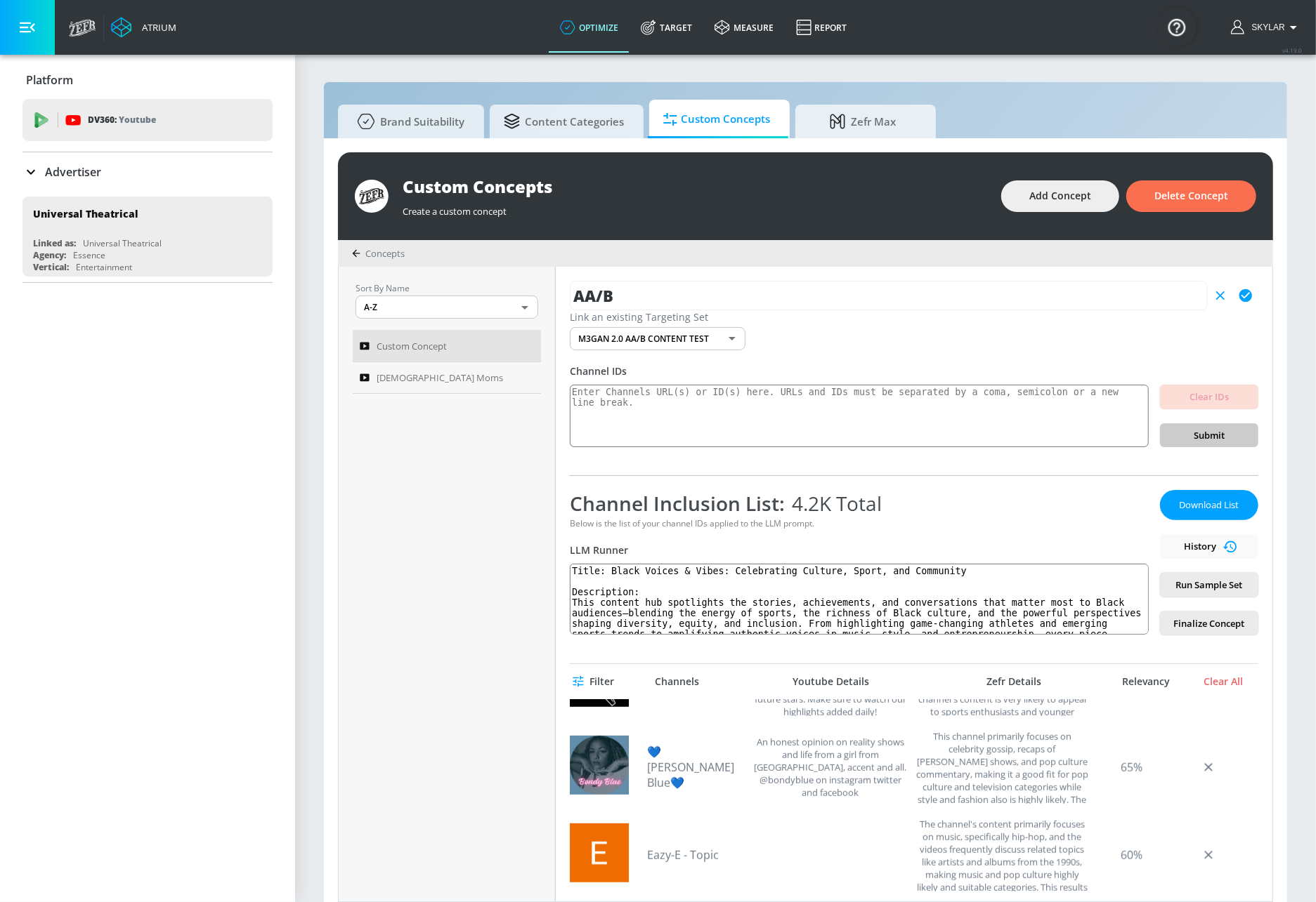
click at [856, 351] on div "AA/B Link an existing Targeting Set M3GAN 2.0 AA/B CONTENT TEST db4966f9-d38e-4…" at bounding box center [914, 584] width 716 height 635
click at [1239, 298] on icon "button" at bounding box center [1245, 296] width 13 height 13
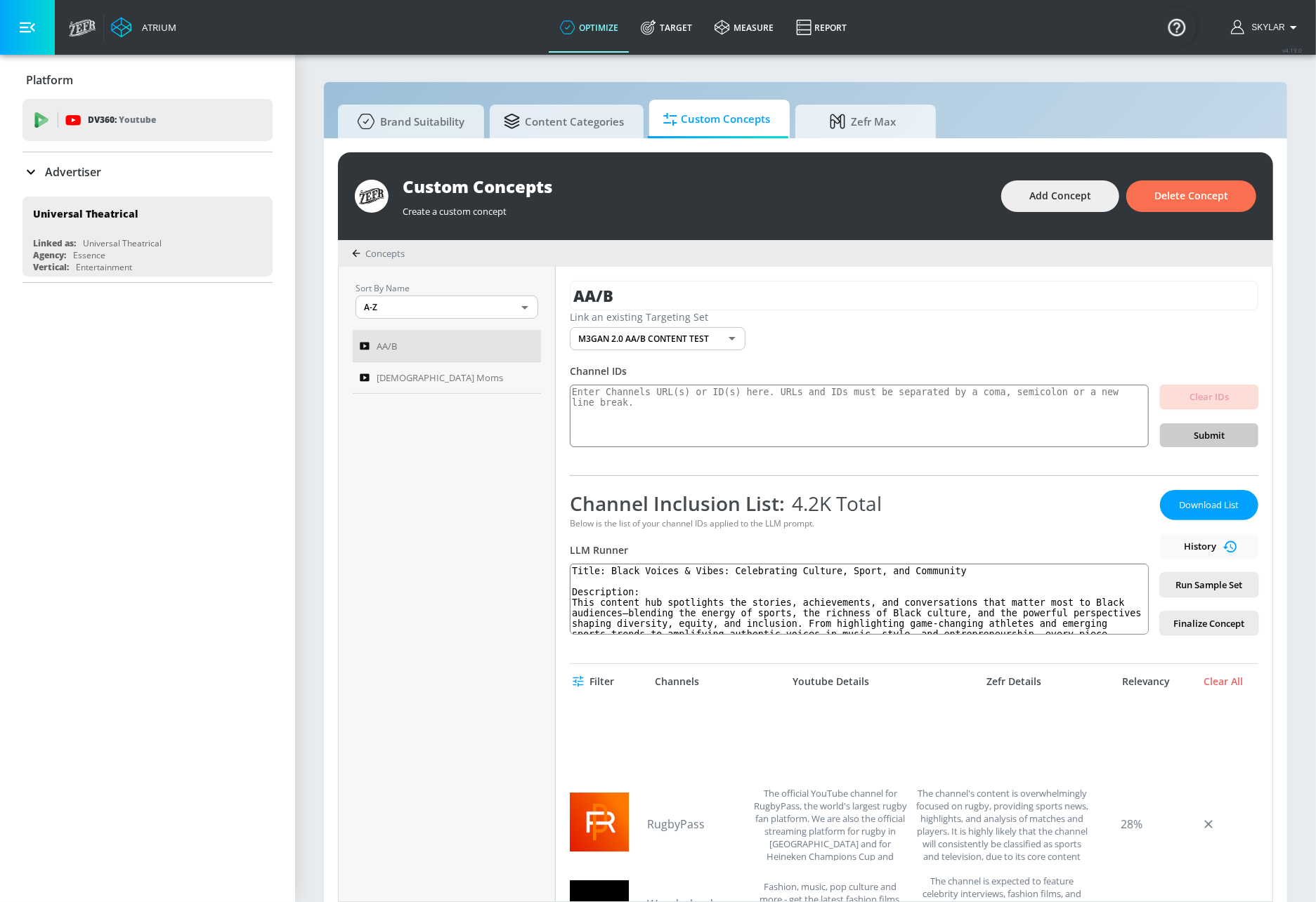
scroll to position [4169, 0]
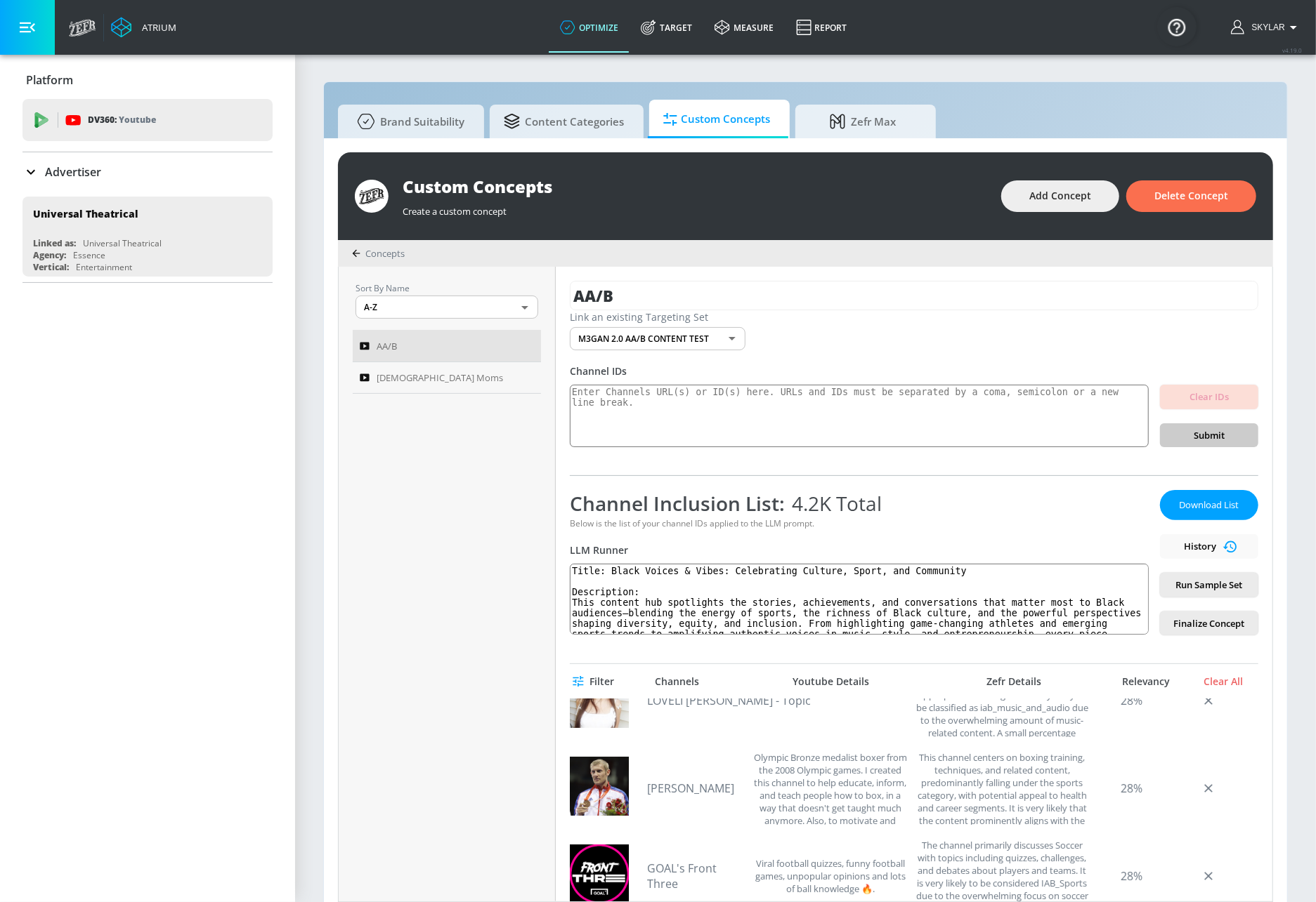
click at [465, 765] on div "Sort By Name A-Z ASC ​ AA/B [DEMOGRAPHIC_DATA] Moms" at bounding box center [447, 584] width 217 height 635
click at [800, 412] on textarea at bounding box center [858, 416] width 578 height 63
paste textarea "UCyonhOKT0NDMXzM72UFcu5A"
type textarea "UCyonhOKT0NDMXzM72UFcu5A"
click at [1176, 436] on span "Submit" at bounding box center [1208, 436] width 75 height 16
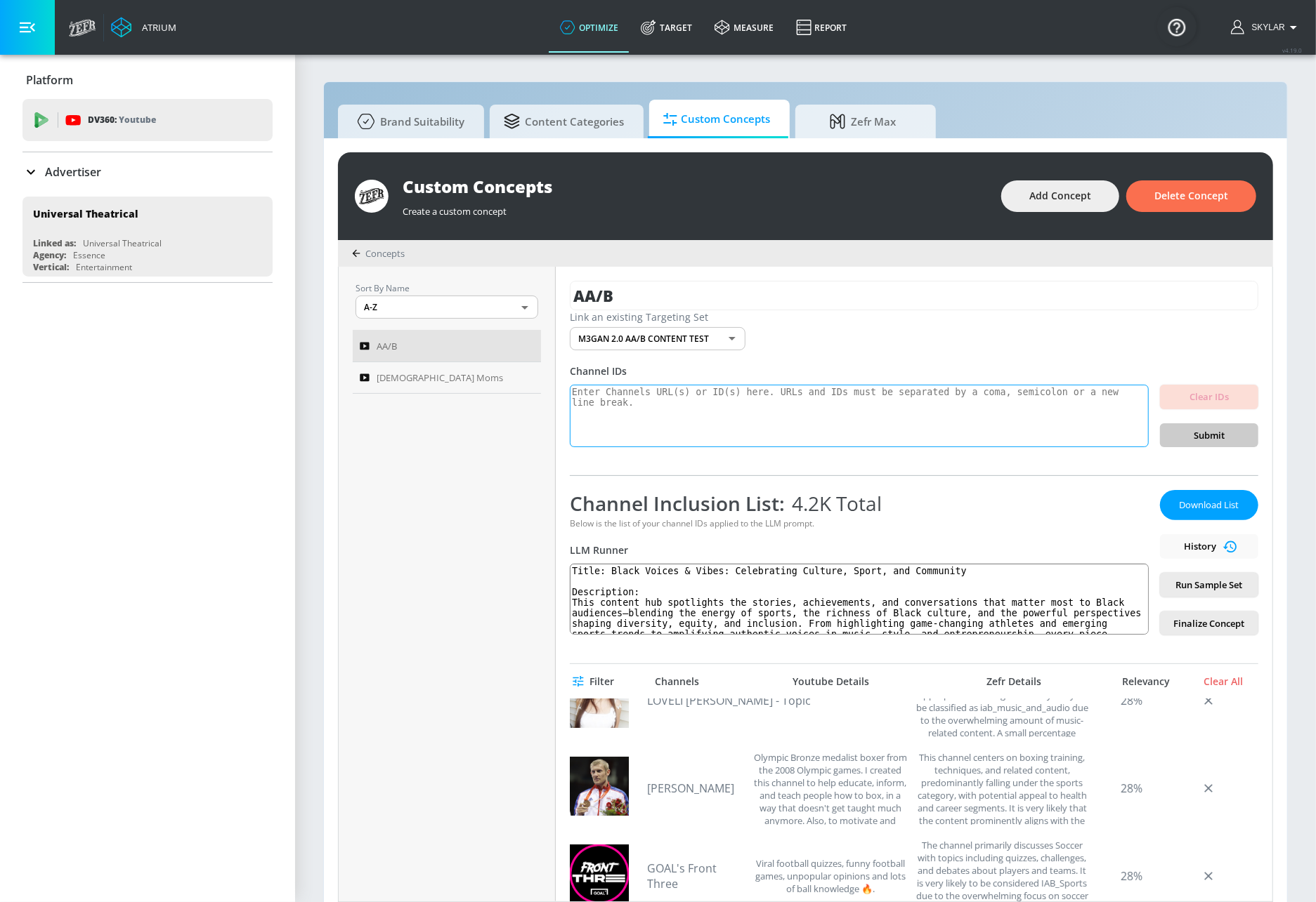
click at [783, 400] on textarea at bounding box center [858, 416] width 578 height 63
paste textarea "UCBs7fK_SOvRdmxVY5l57Yqw"
type textarea "UCBs7fK_SOvRdmxVY5l57Yqw"
drag, startPoint x: 1167, startPoint y: 430, endPoint x: 1163, endPoint y: 455, distance: 25.3
click at [1171, 430] on span "Submit" at bounding box center [1208, 436] width 75 height 16
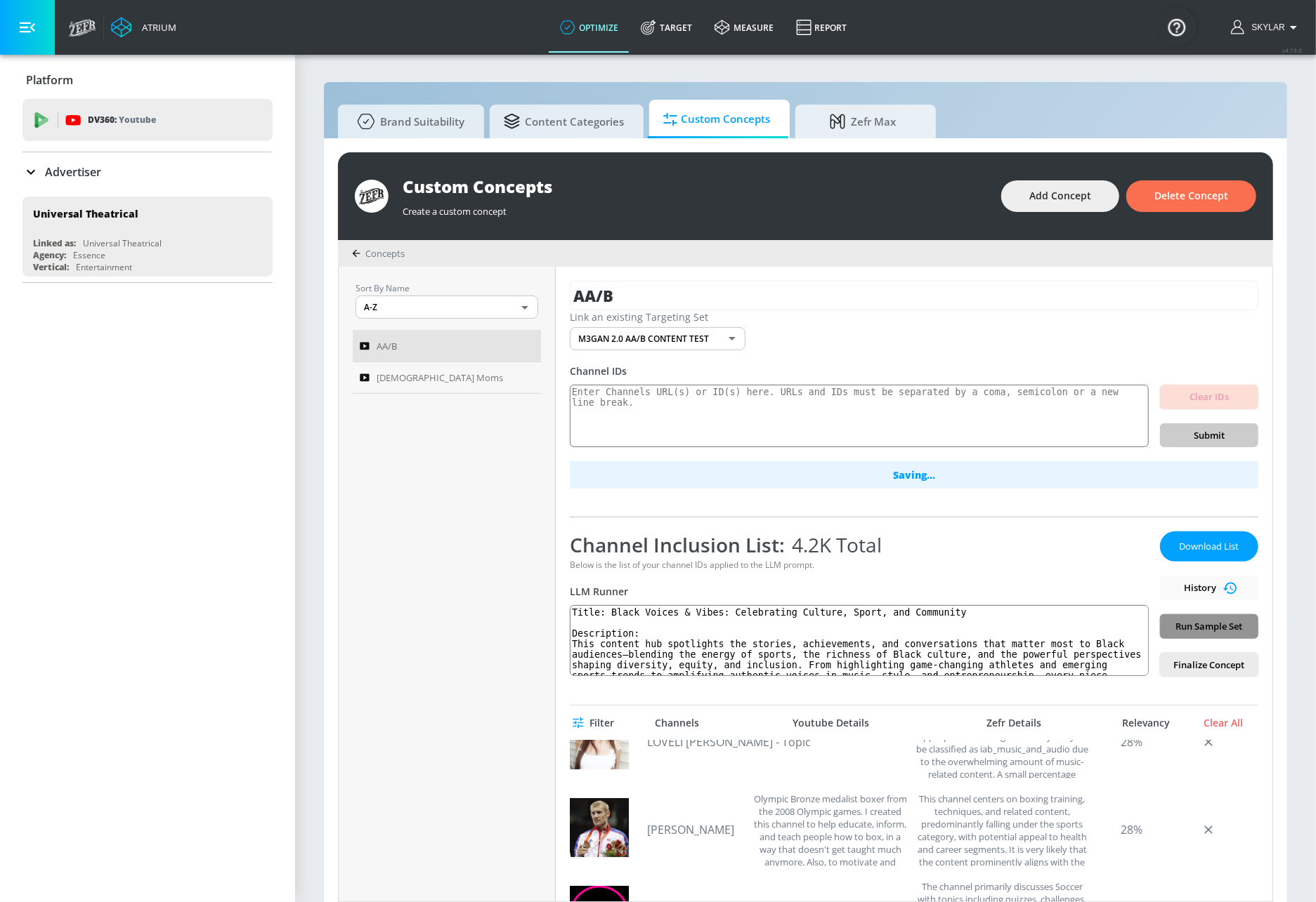
click at [1205, 628] on span "Run Sample Set" at bounding box center [1208, 627] width 75 height 16
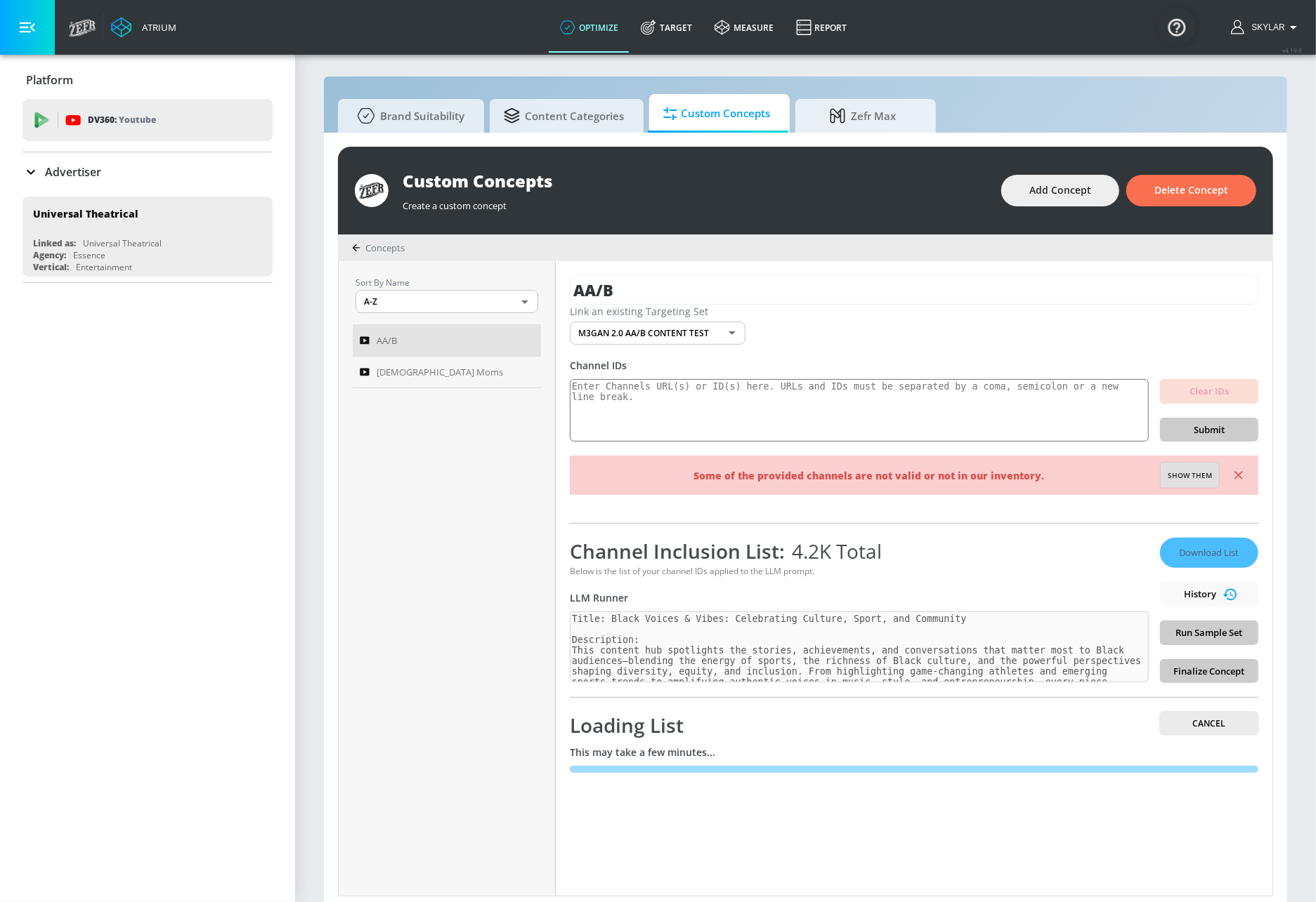
scroll to position [14, 0]
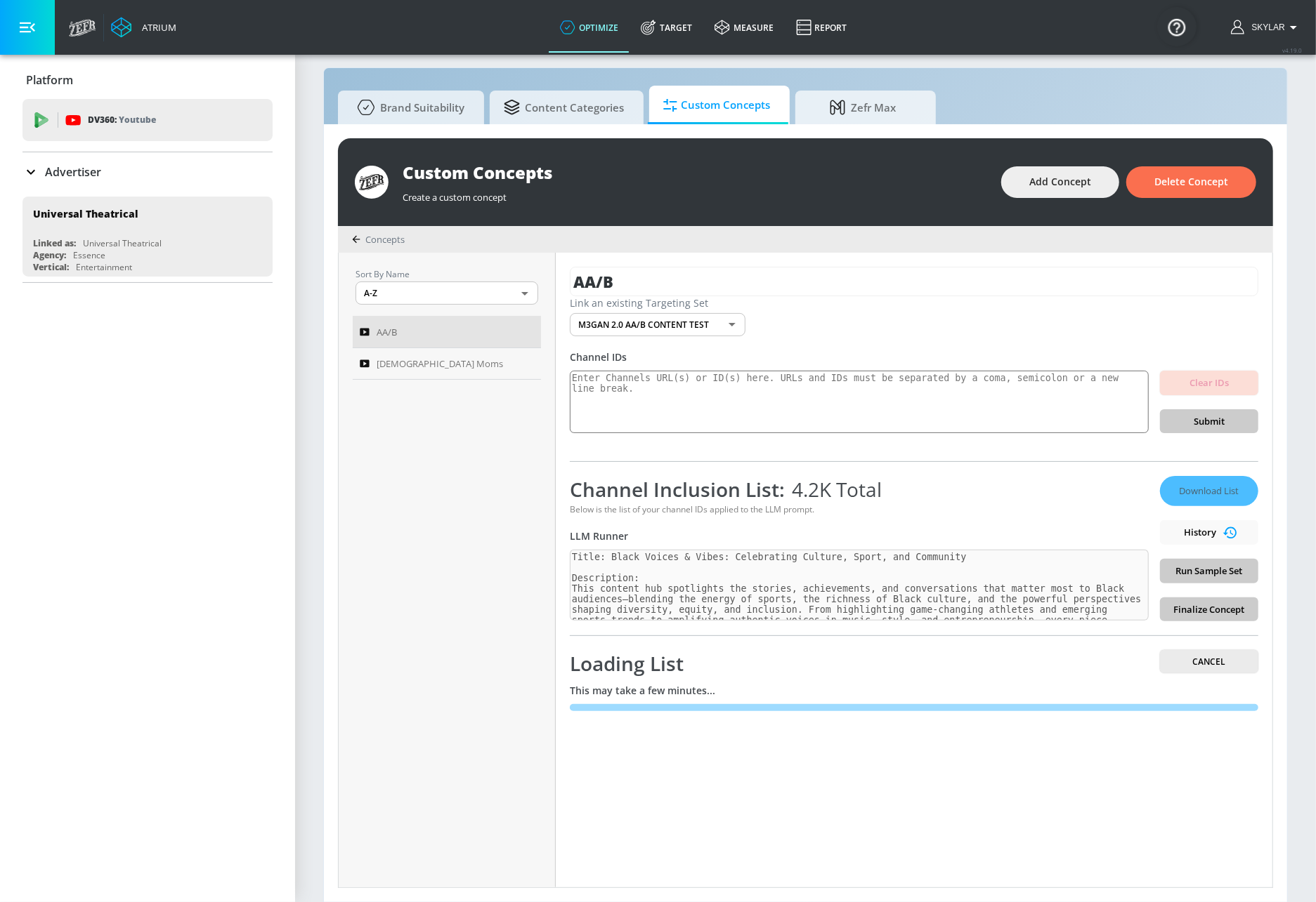
click at [902, 315] on div "Link an existing Targeting Set M3GAN 2.0 AA/B CONTENT TEST db4966f9-d38e-469b-a…" at bounding box center [914, 316] width 688 height 40
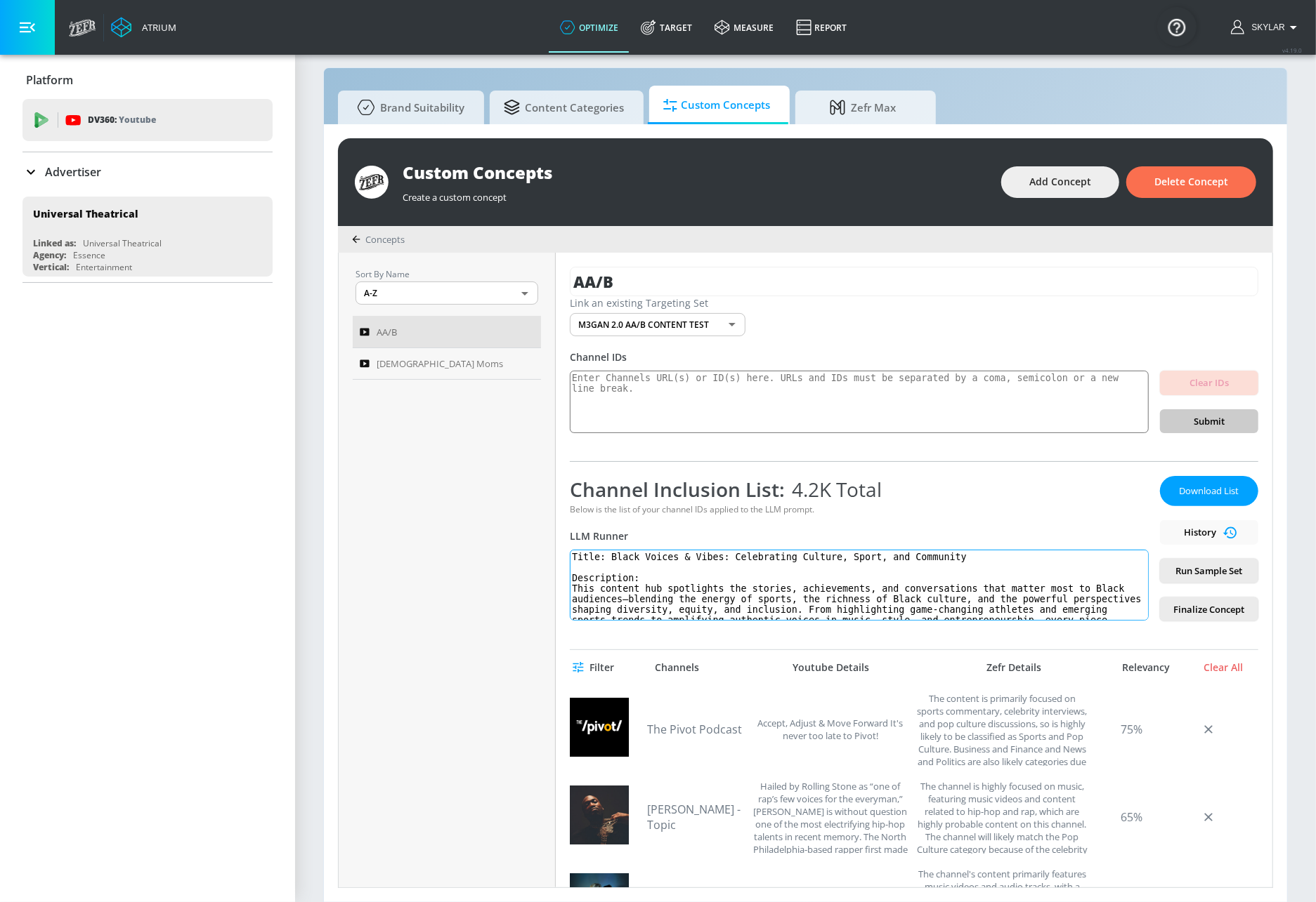
drag, startPoint x: 1125, startPoint y: 618, endPoint x: 1113, endPoint y: 652, distance: 36.1
click at [1125, 666] on div "AA/B Link an existing Targeting Set M3GAN 2.0 AA/B CONTENT TEST db4966f9-d38e-4…" at bounding box center [914, 570] width 716 height 635
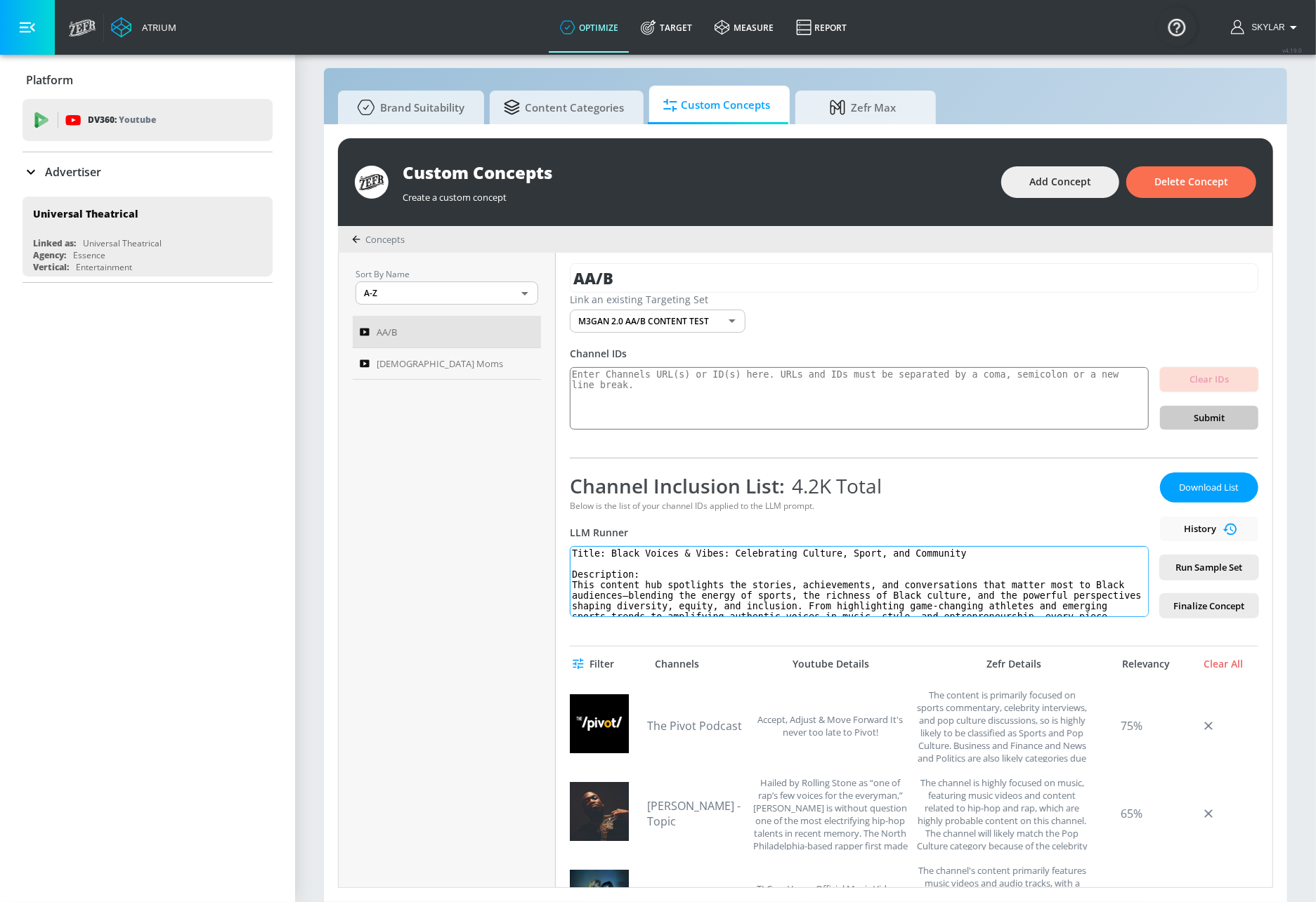
click at [1006, 594] on textarea "Title: Black Voices & Vibes: Celebrating Culture, Sport, and Community Descript…" at bounding box center [858, 582] width 578 height 71
paste textarea "Perspectives: Sports, Culture & Entertainment Description: This content showcas…"
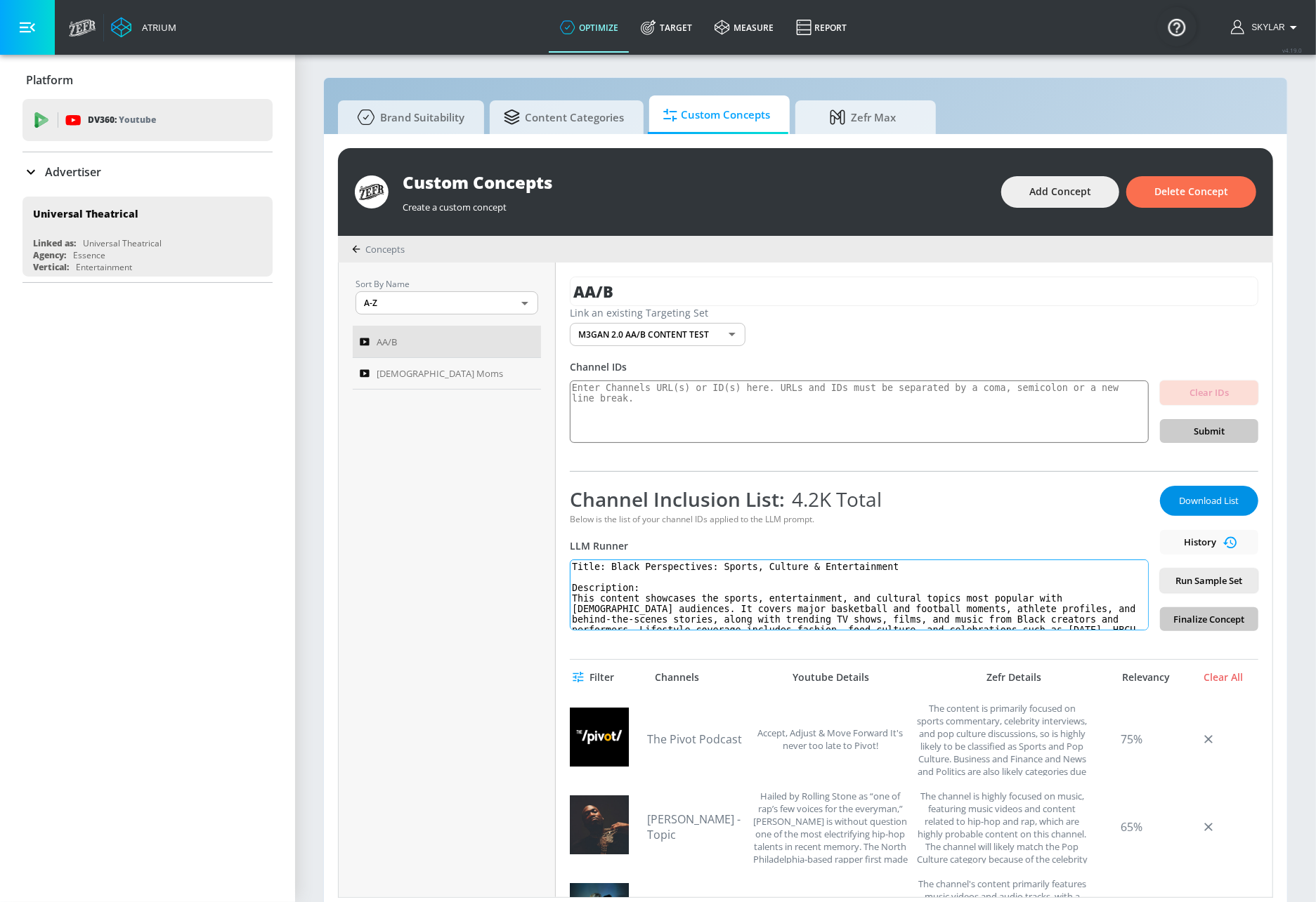
scroll to position [0, 0]
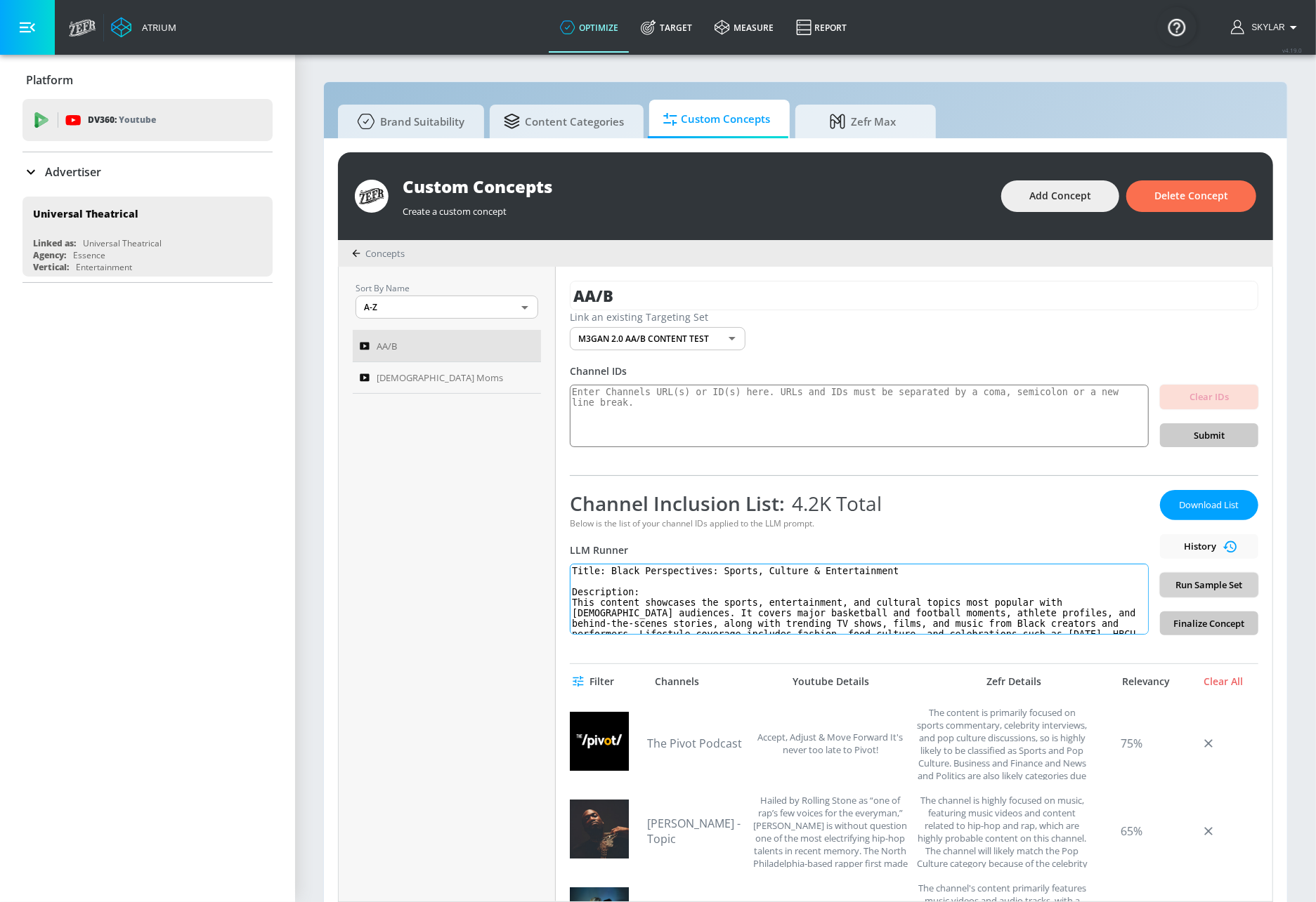
type textarea "Title: Black Perspectives: Sports, Culture & Entertainment Description: This co…"
click at [1204, 590] on span "Run Sample Set" at bounding box center [1208, 586] width 75 height 16
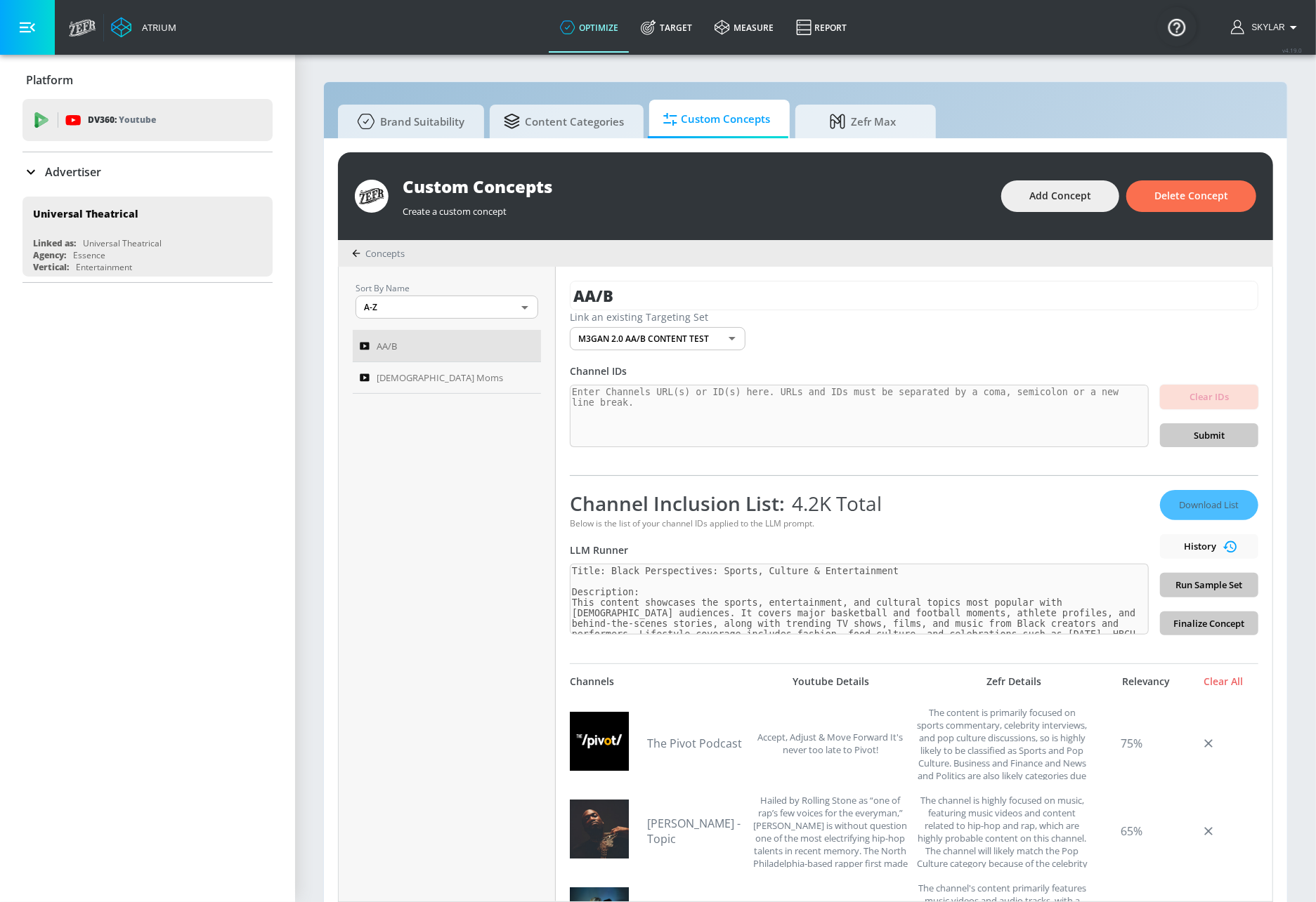
click at [1189, 581] on div "Download List History Run Sample Set Finalize Concept" at bounding box center [1208, 562] width 98 height 145
drag, startPoint x: 1042, startPoint y: 522, endPoint x: 1039, endPoint y: 515, distance: 7.6
click at [1039, 515] on div "Channel Inclusion List: 4.2K Total Below is the list of your channel IDs applie…" at bounding box center [858, 562] width 578 height 145
click at [1032, 510] on div "Channel Inclusion List: 4.2K Total" at bounding box center [858, 503] width 578 height 27
click at [1230, 586] on div "Download List History Run Sample Set Finalize Concept" at bounding box center [1208, 562] width 98 height 145
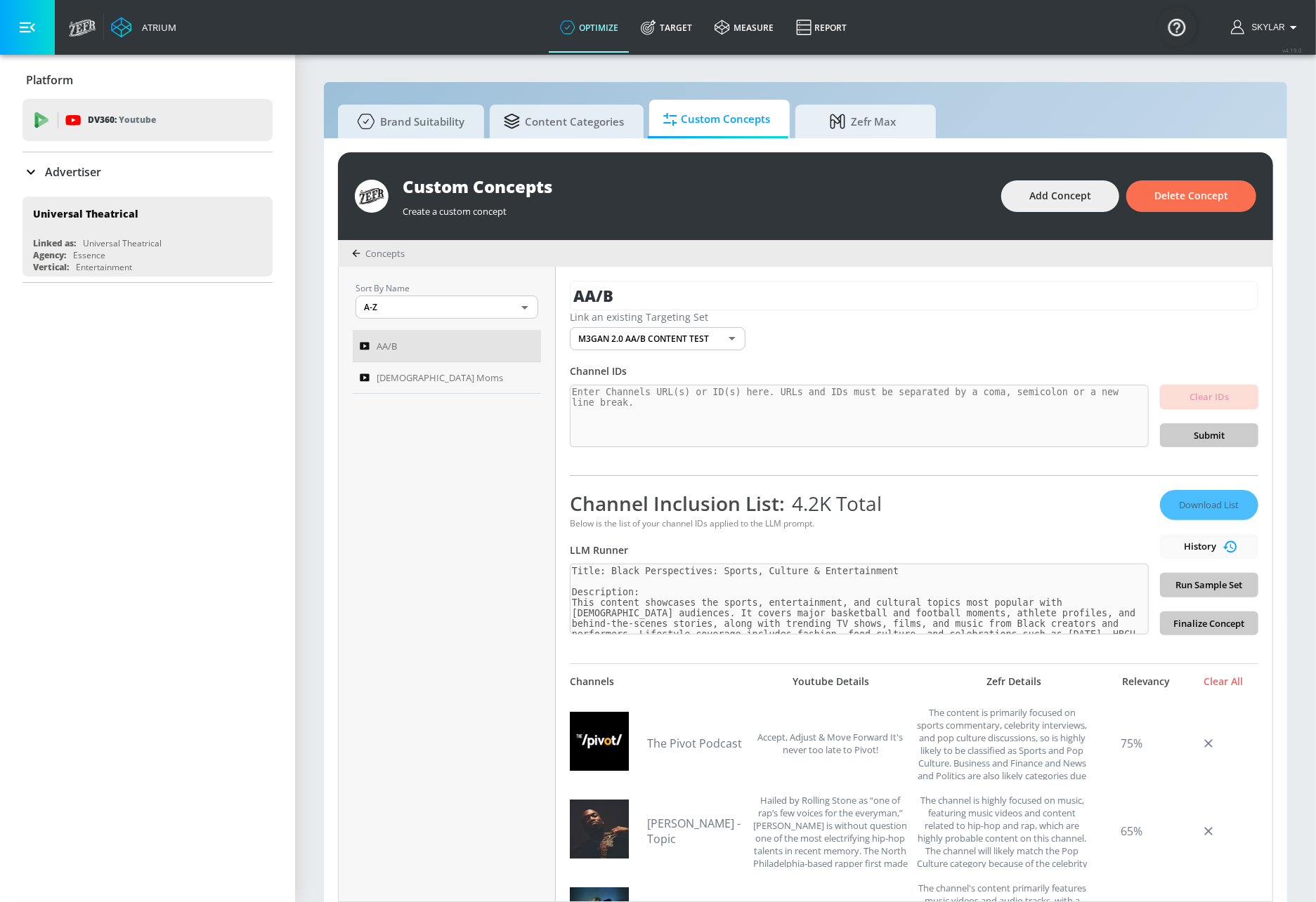
click at [1219, 588] on div "Download List History Run Sample Set Finalize Concept" at bounding box center [1208, 562] width 98 height 145
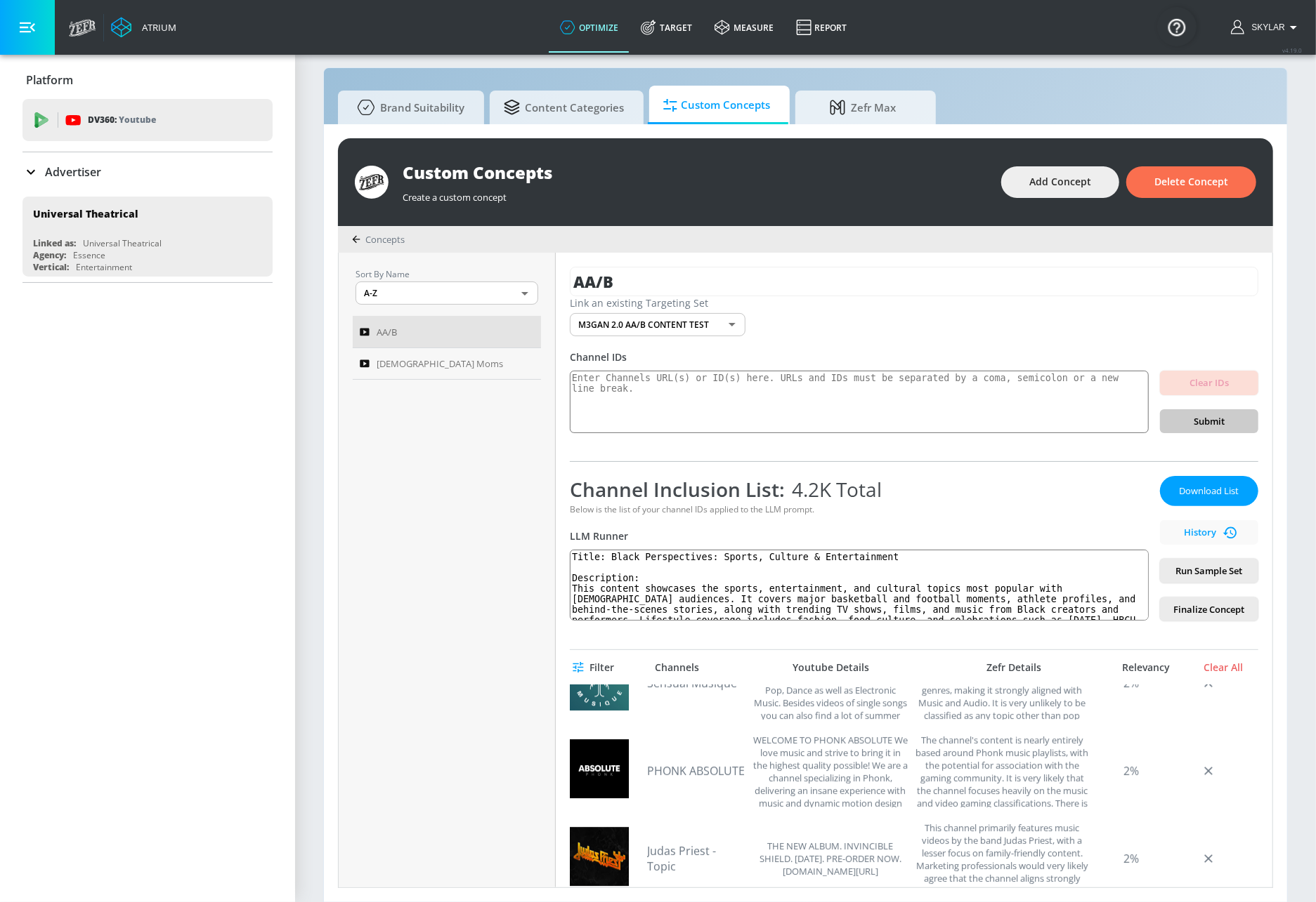
scroll to position [7248, 0]
click at [1205, 494] on span "Download List" at bounding box center [1209, 492] width 71 height 16
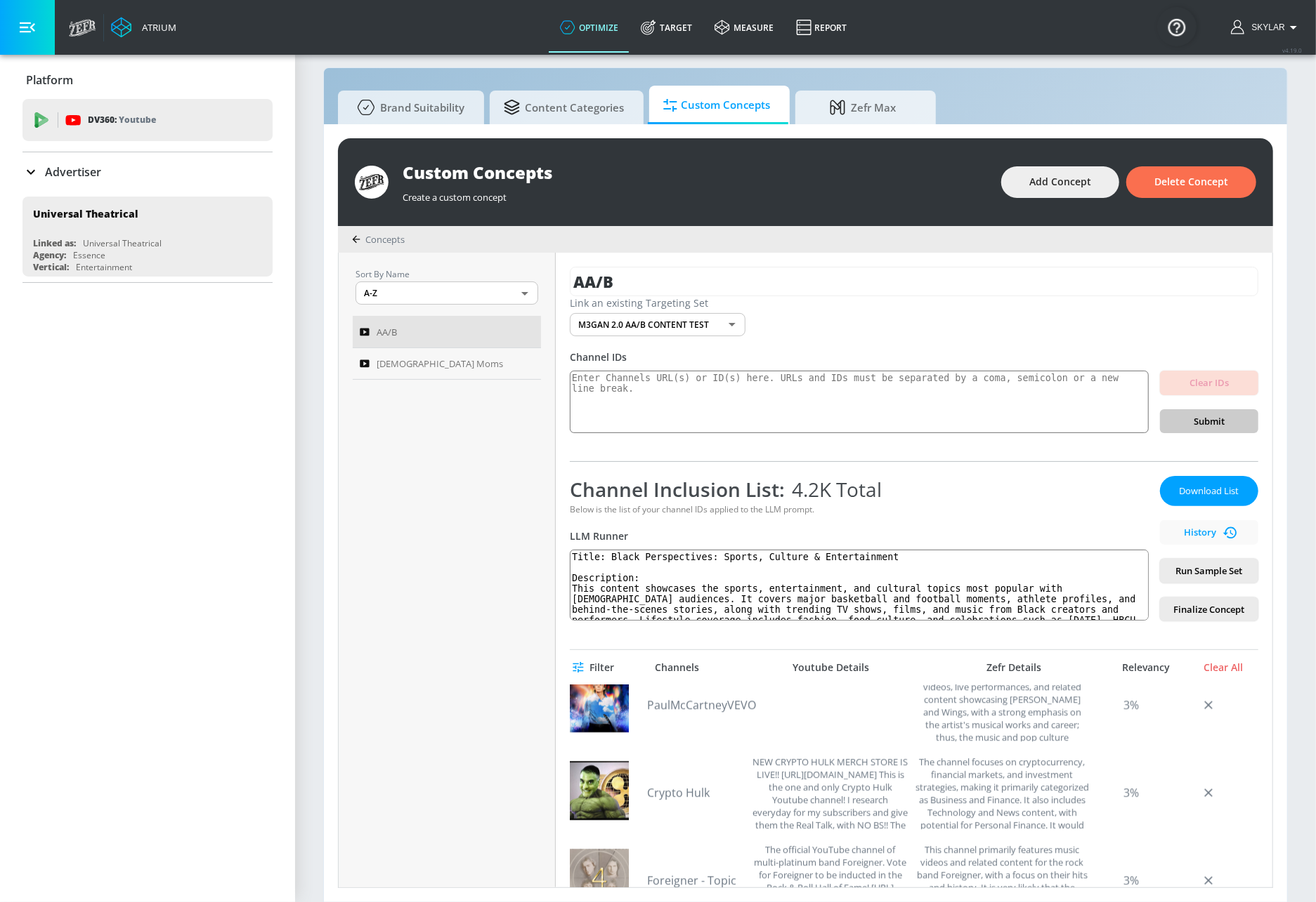
scroll to position [5641, 0]
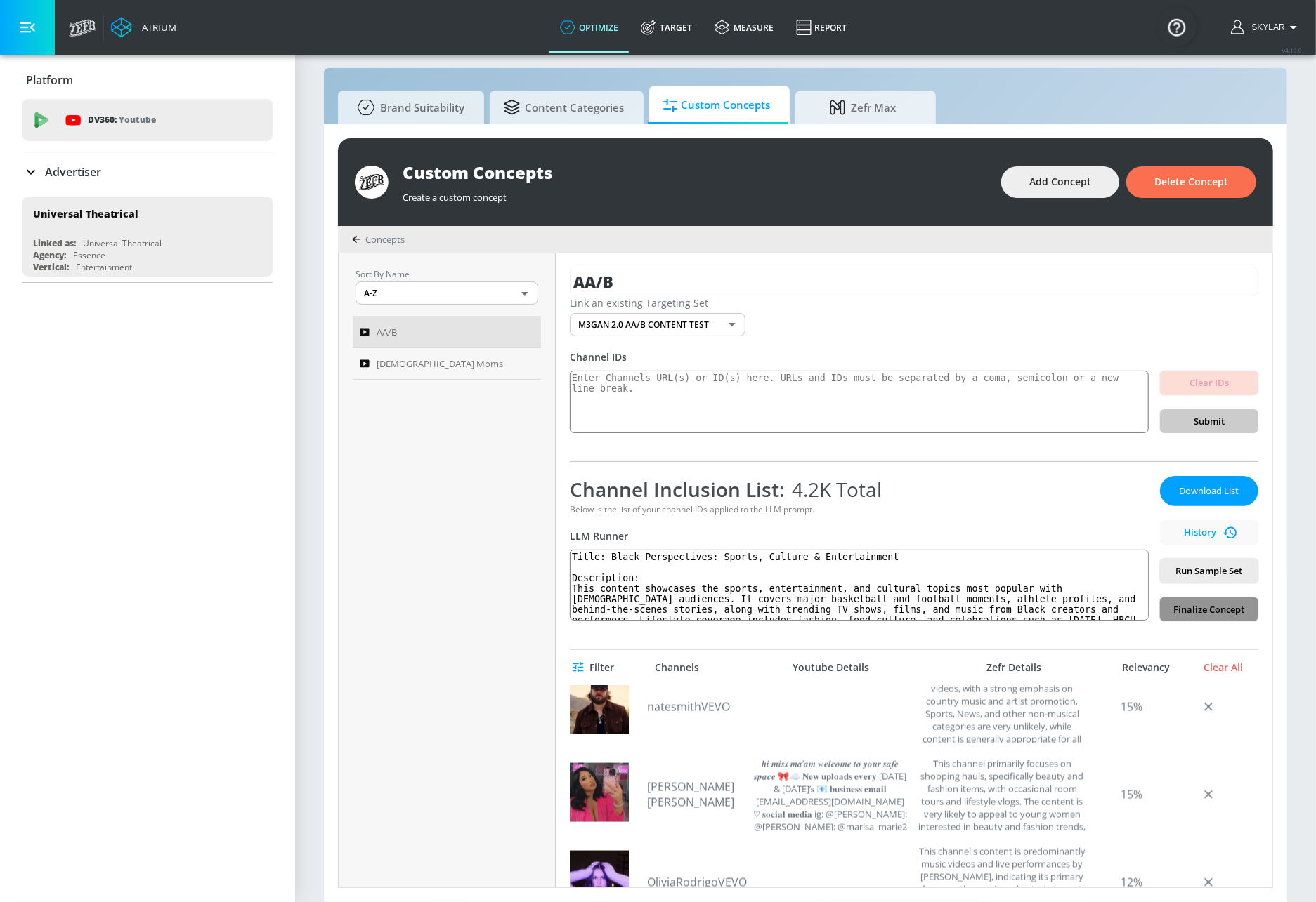
click at [1171, 616] on span "Finalize Concept" at bounding box center [1208, 610] width 75 height 16
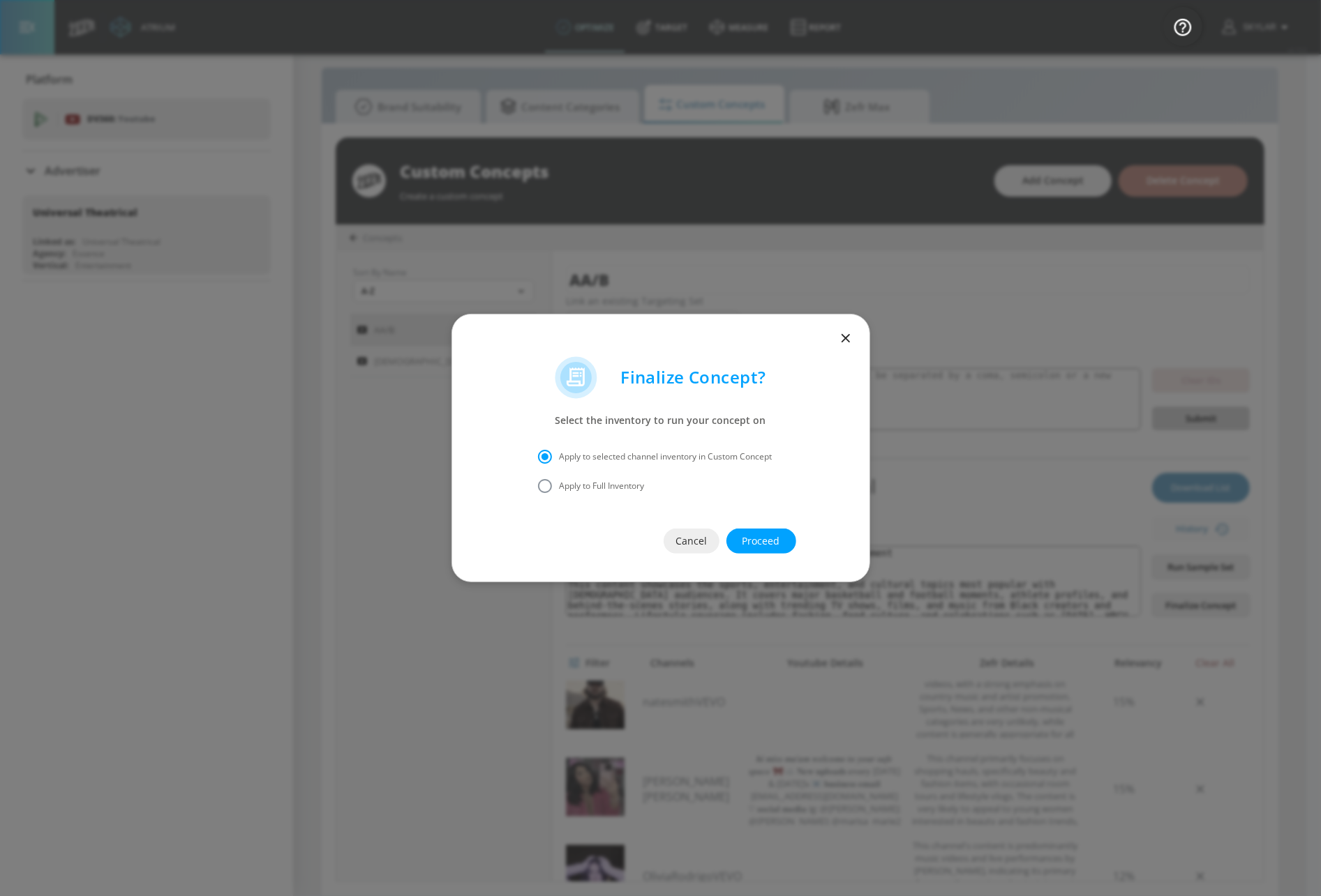
click at [762, 542] on span "Proceed" at bounding box center [761, 541] width 14 height 18
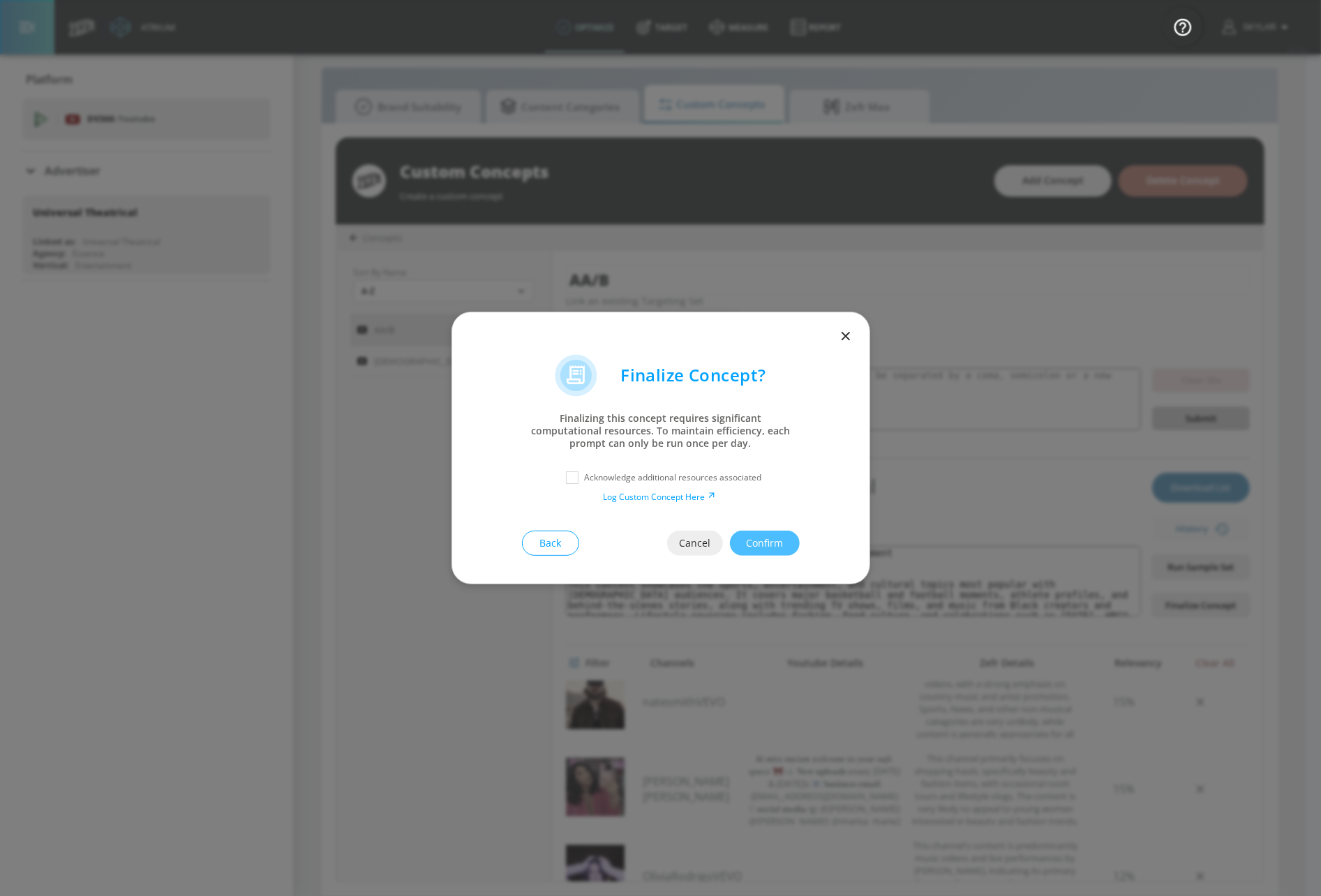
drag, startPoint x: 744, startPoint y: 478, endPoint x: 808, endPoint y: 512, distance: 72.5
click at [744, 479] on p "Acknowledge additional resources associated" at bounding box center [673, 478] width 177 height 13
click at [573, 474] on input "checkbox" at bounding box center [571, 477] width 25 height 25
checkbox input "true"
click at [848, 336] on icon "button" at bounding box center [845, 336] width 15 height 15
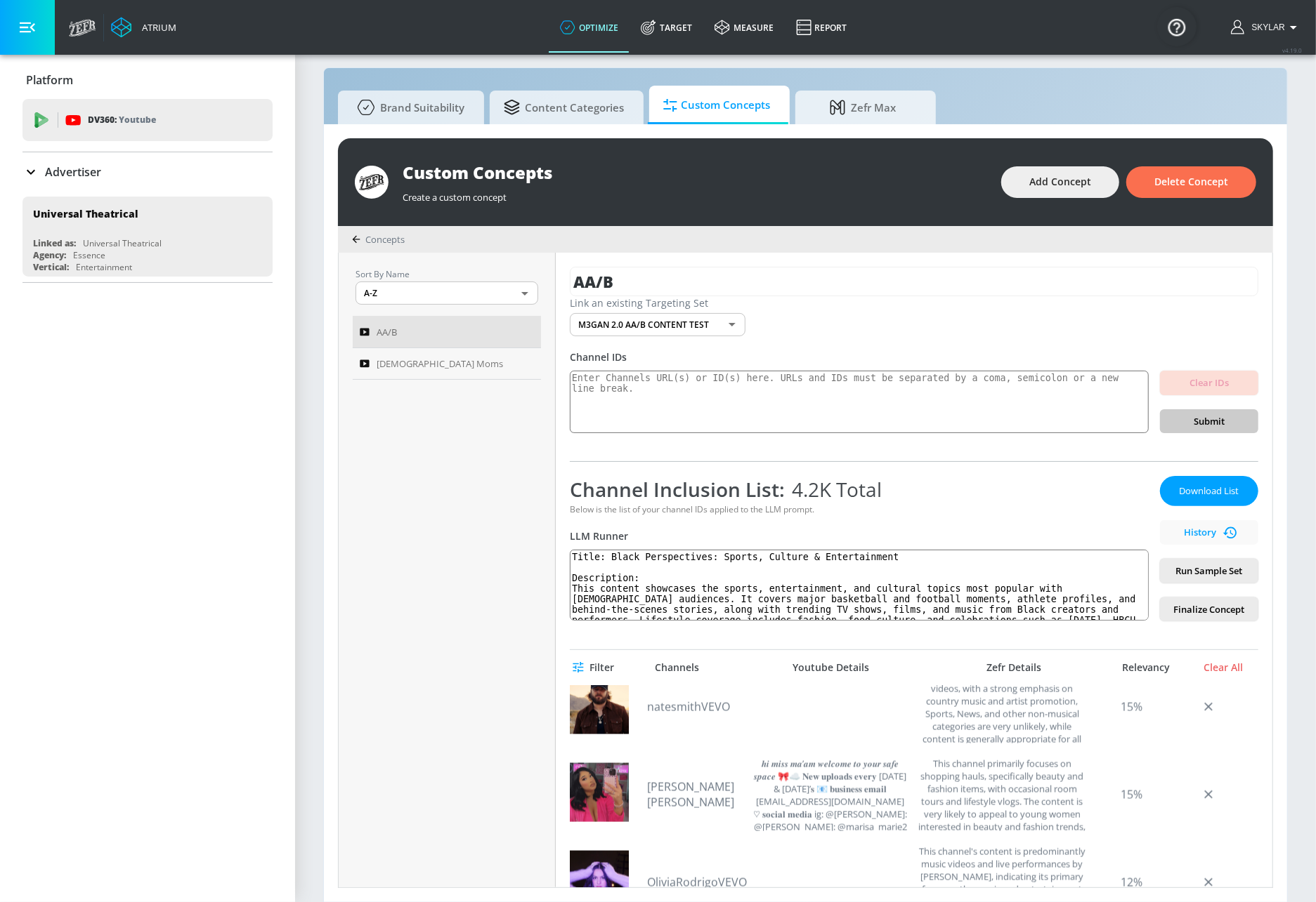
click at [668, 310] on div "Link an existing Targeting Set M3GAN 2.0 AA/B CONTENT TEST db4966f9-d38e-469b-a…" at bounding box center [914, 316] width 688 height 40
click at [669, 311] on body "Atrium optimize Target measure Report optimize Target measure Report v 4.19.0 S…" at bounding box center [658, 445] width 1316 height 917
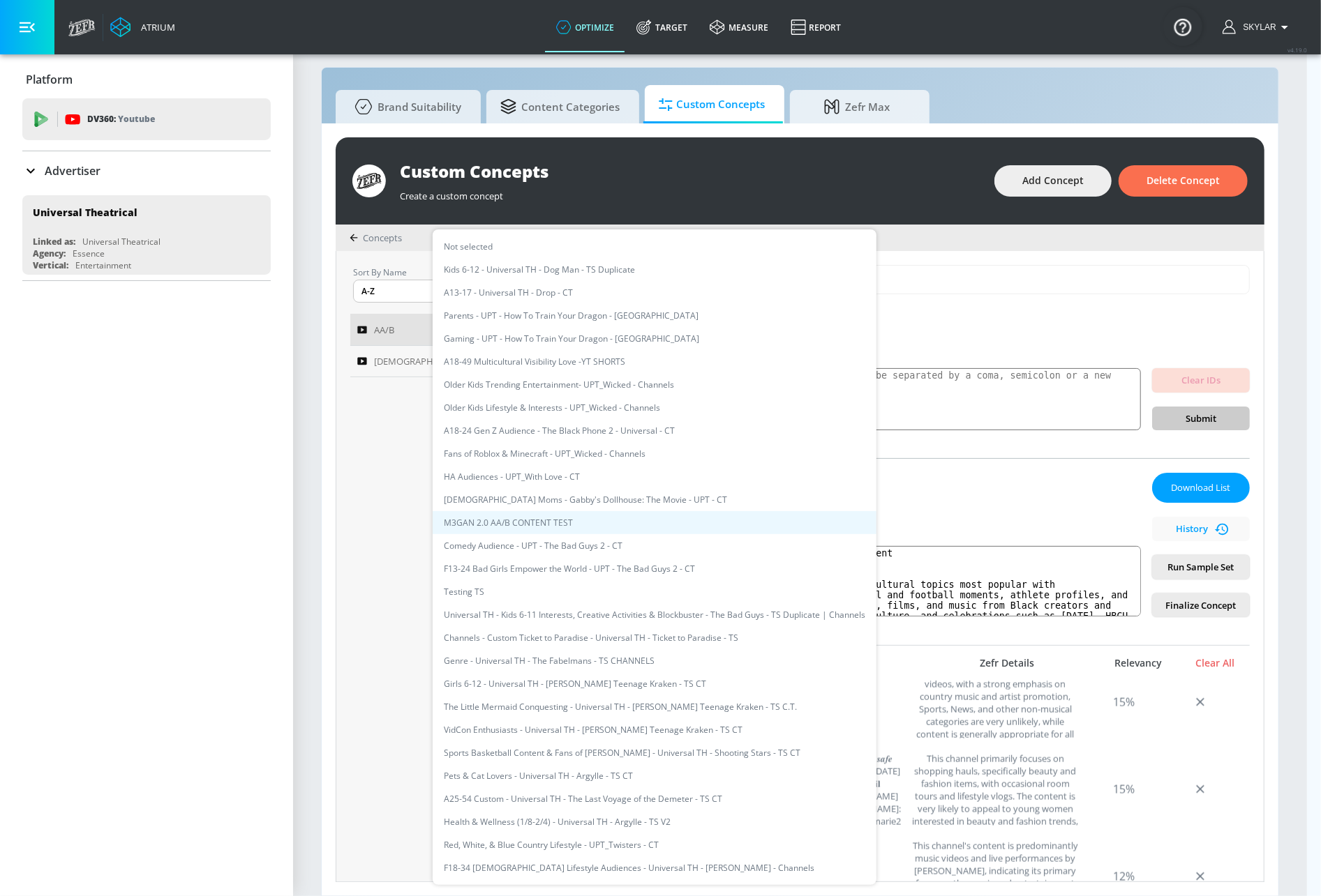
click at [633, 531] on li "M3GAN 2.0 AA/B CONTENT TEST" at bounding box center [654, 523] width 444 height 23
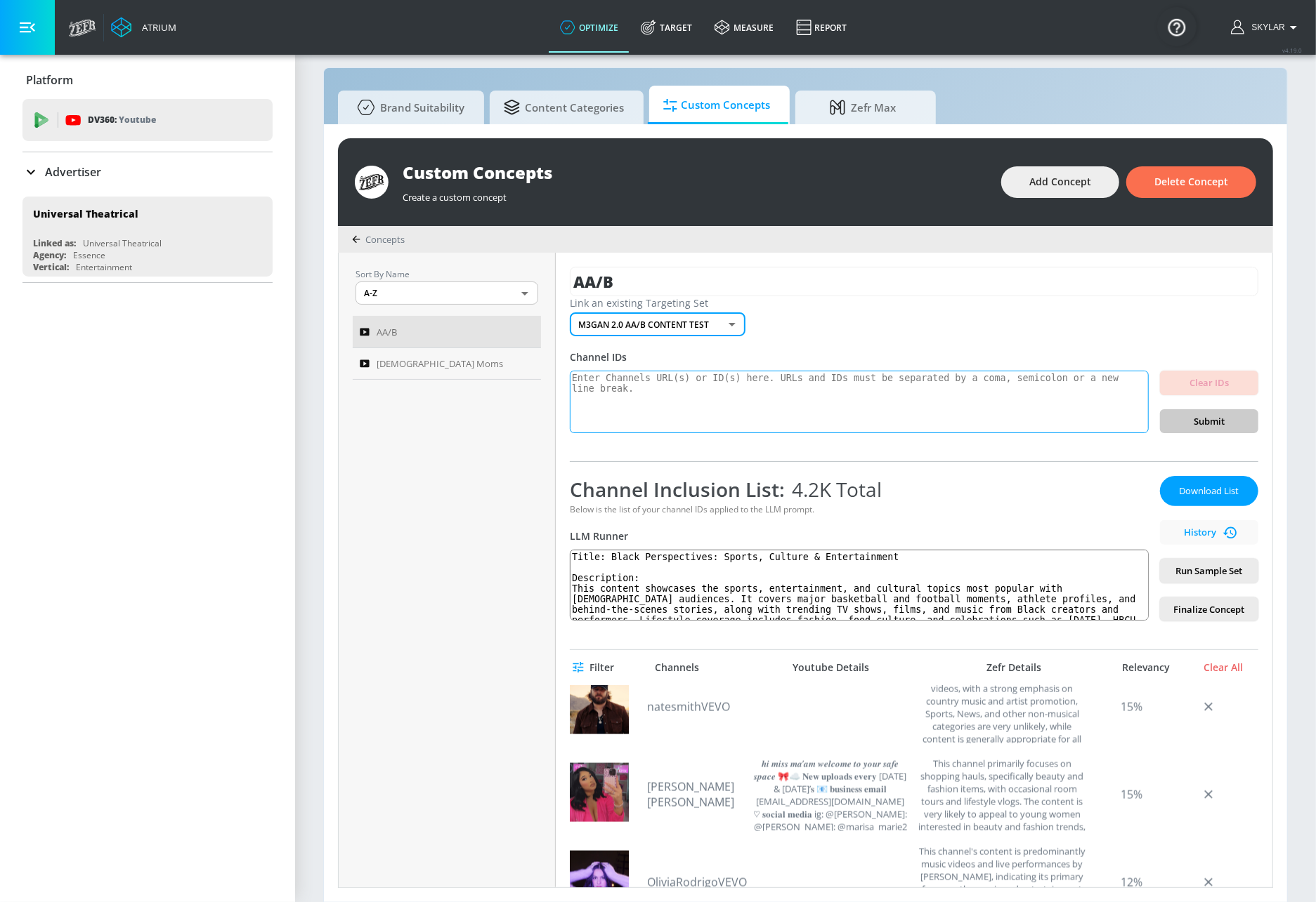
click at [636, 393] on textarea at bounding box center [858, 402] width 578 height 63
click at [544, 497] on div "Sort By Name A-Z ASC ​ AA/B [DEMOGRAPHIC_DATA] Moms" at bounding box center [447, 570] width 217 height 635
click at [755, 192] on div "Create a custom concept" at bounding box center [695, 194] width 584 height 19
